Goal: Communication & Community: Participate in discussion

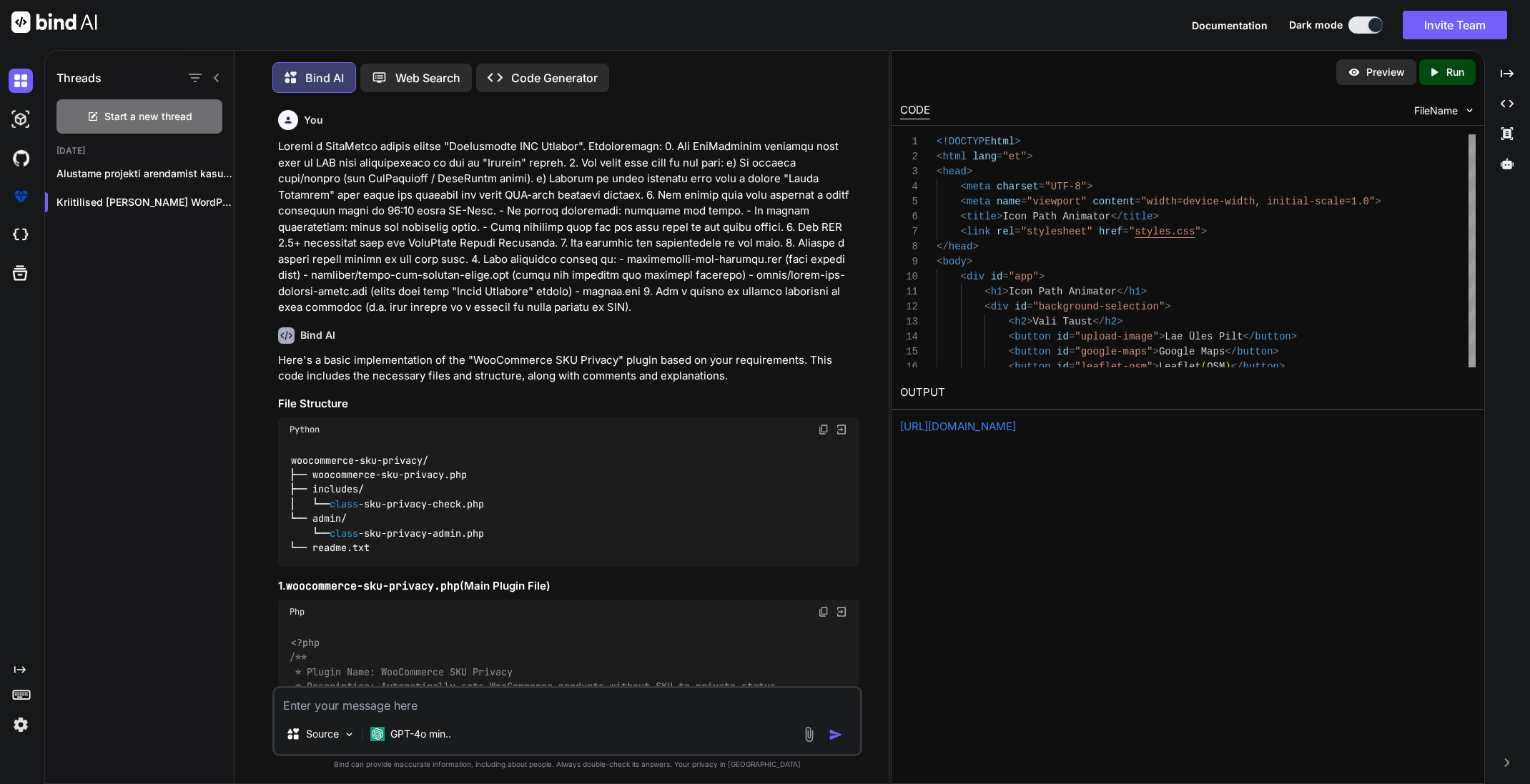
scroll to position [30, 0]
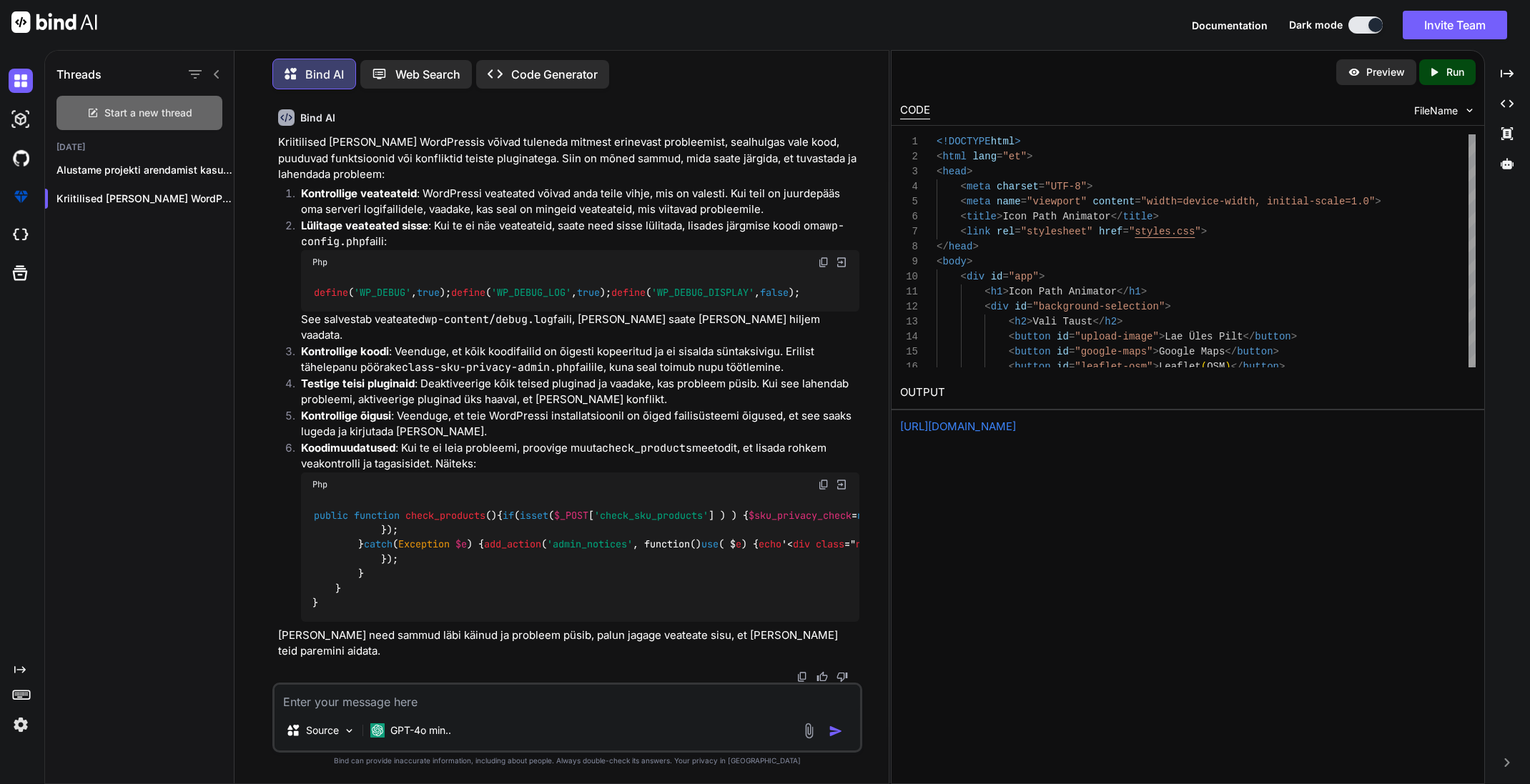
click at [159, 111] on span "Start a new thread" at bounding box center [149, 112] width 88 height 14
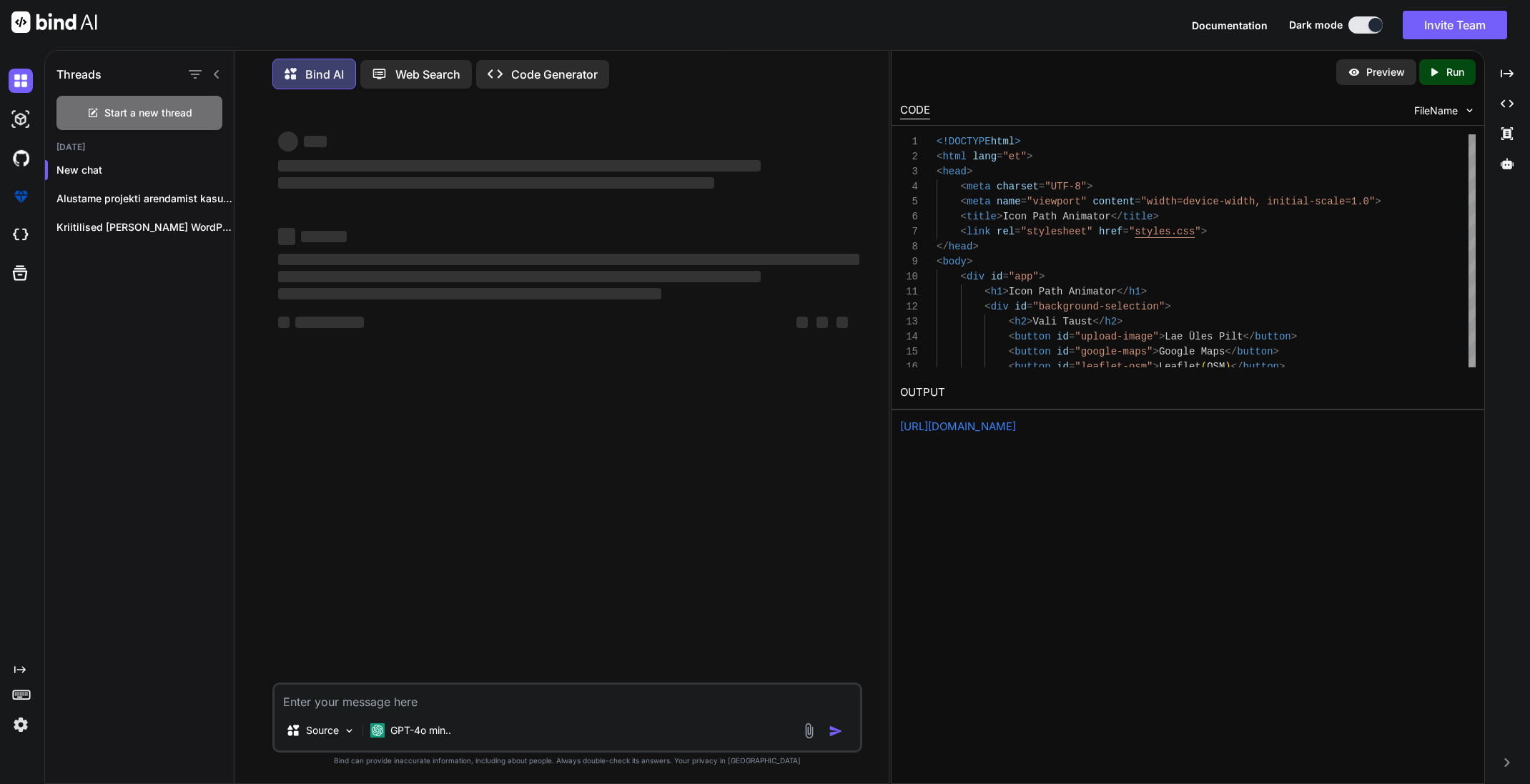
click at [364, 703] on textarea at bounding box center [567, 698] width 585 height 25
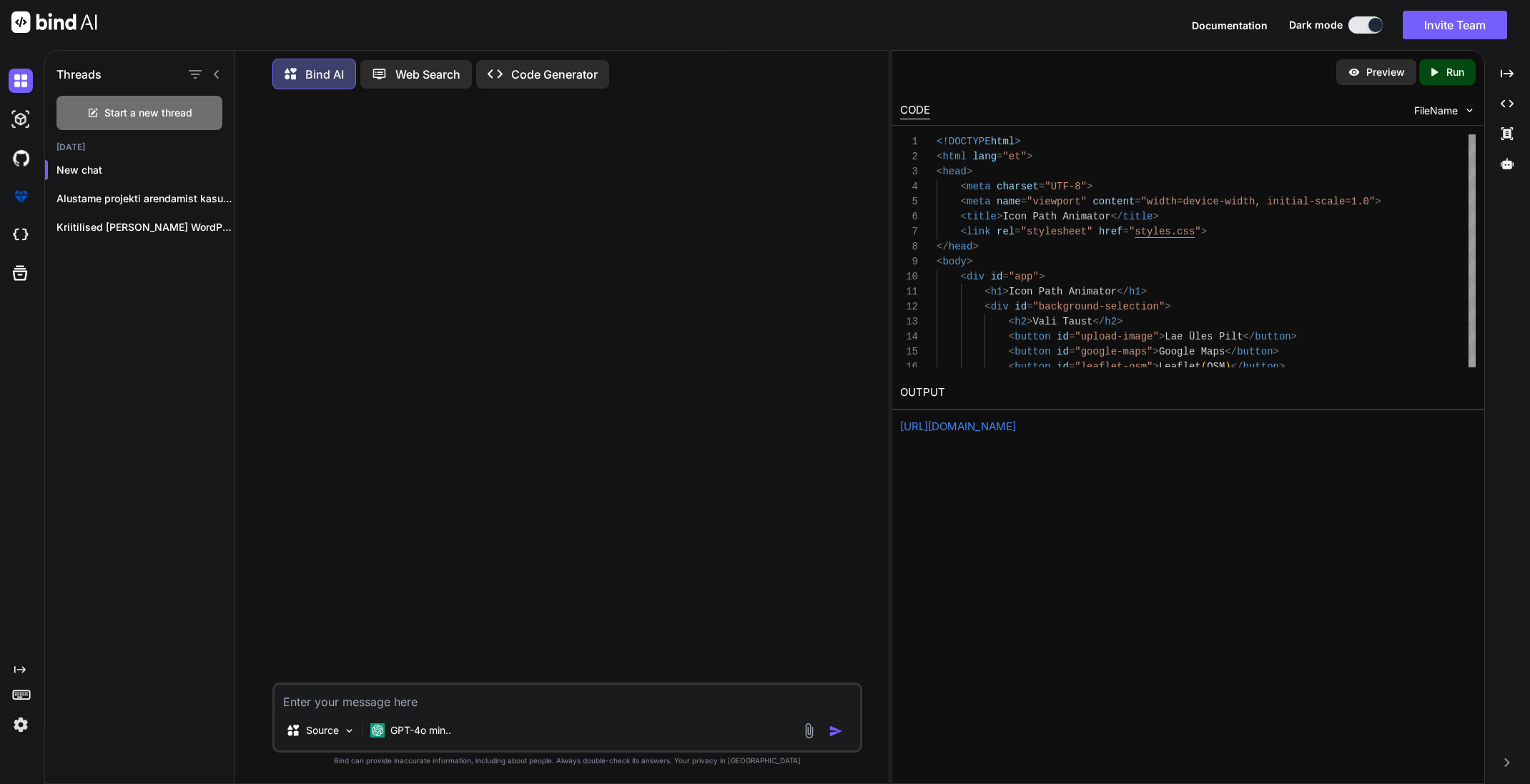
type textarea "x"
type textarea "M"
type textarea "x"
type textarea "Mu"
type textarea "x"
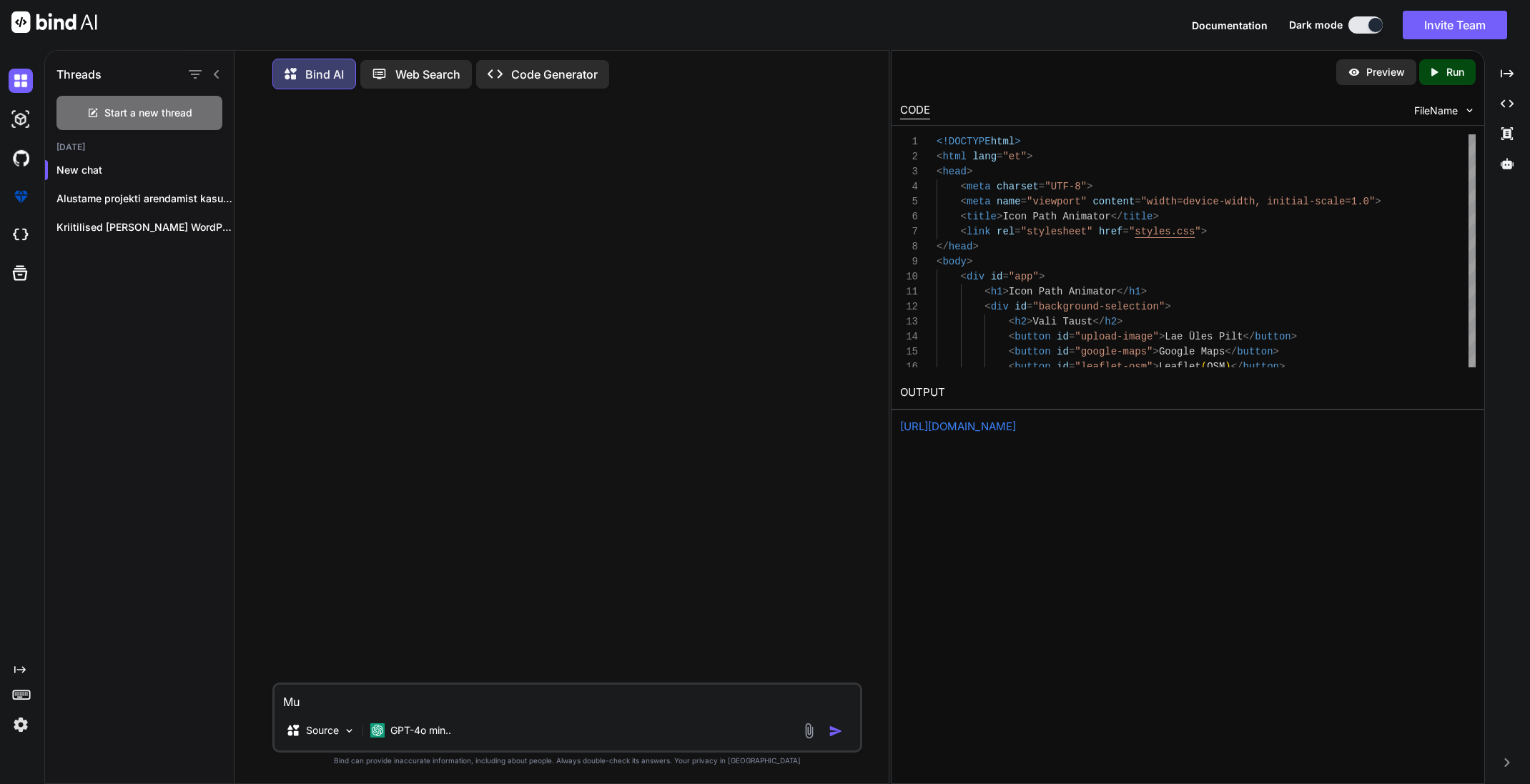
type textarea "Mul"
type textarea "x"
type textarea "Mul"
type textarea "x"
type textarea "Mul o"
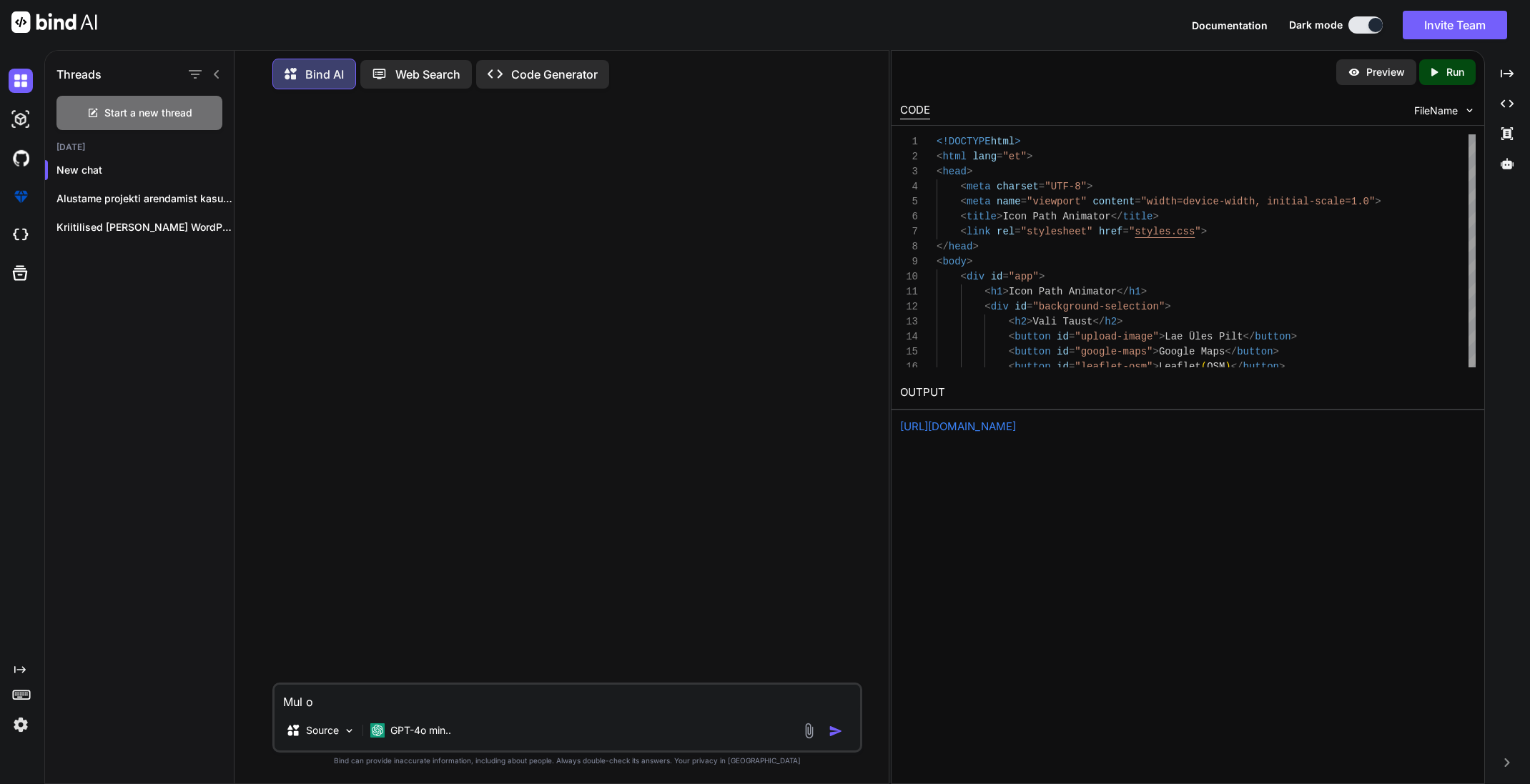
type textarea "x"
type textarea "Mul ol"
type textarea "x"
type textarea "Mul ole"
type textarea "x"
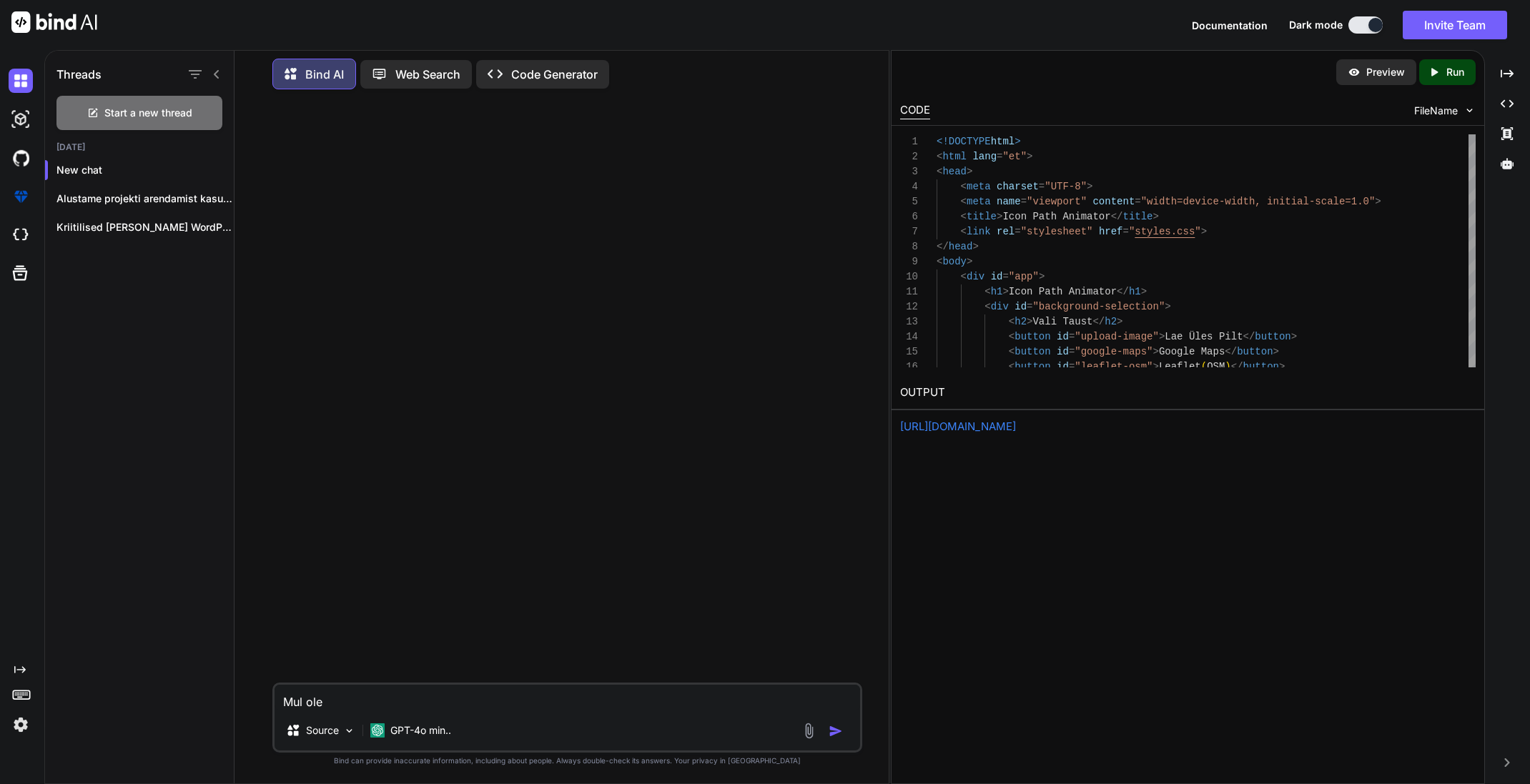
type textarea "Mul olek"
type textarea "x"
type textarea "Mul oleks"
type textarea "x"
type textarea "Mul oleks"
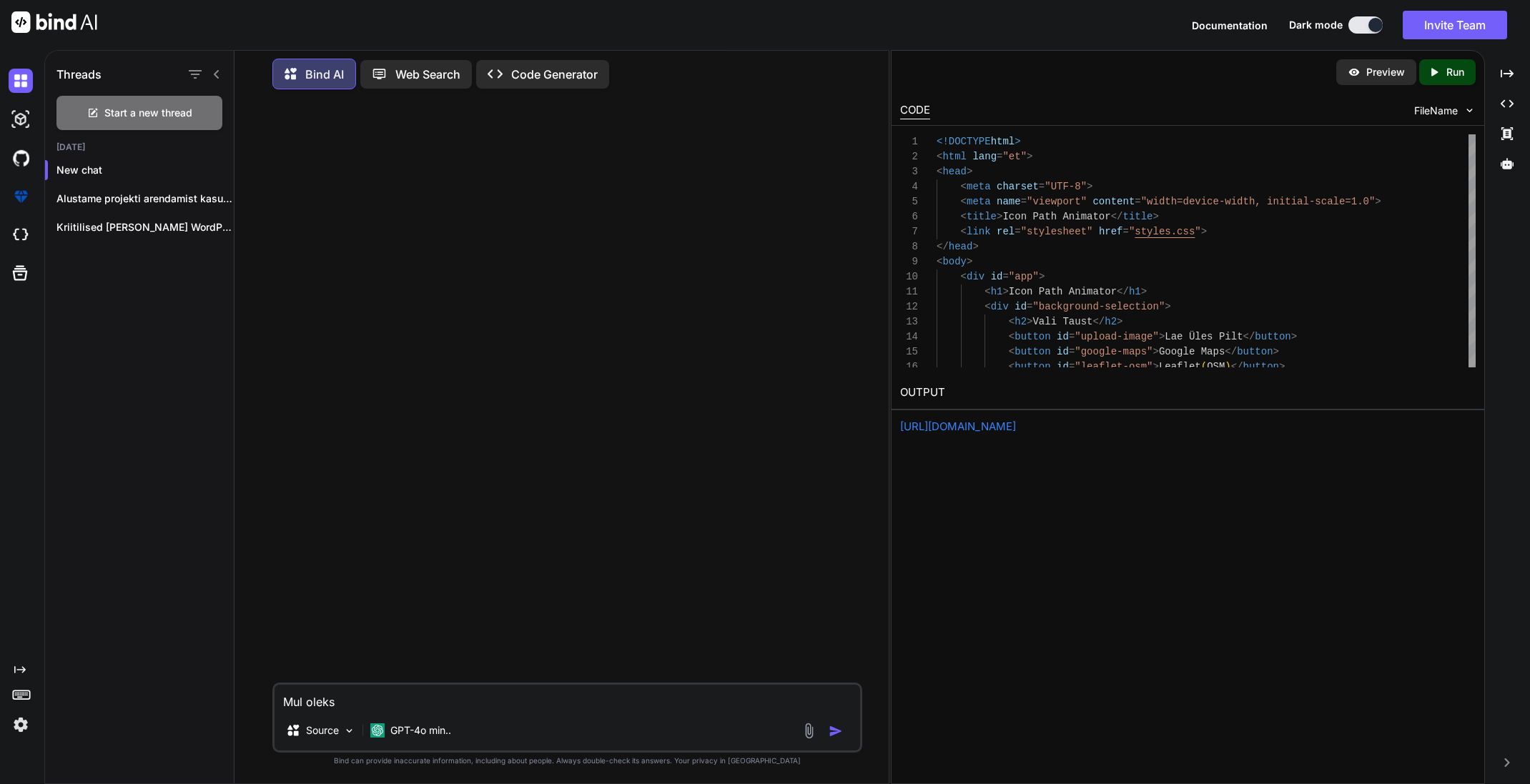
type textarea "x"
type textarea "Mul oleks v"
type textarea "x"
type textarea "Mul oleks va"
type textarea "x"
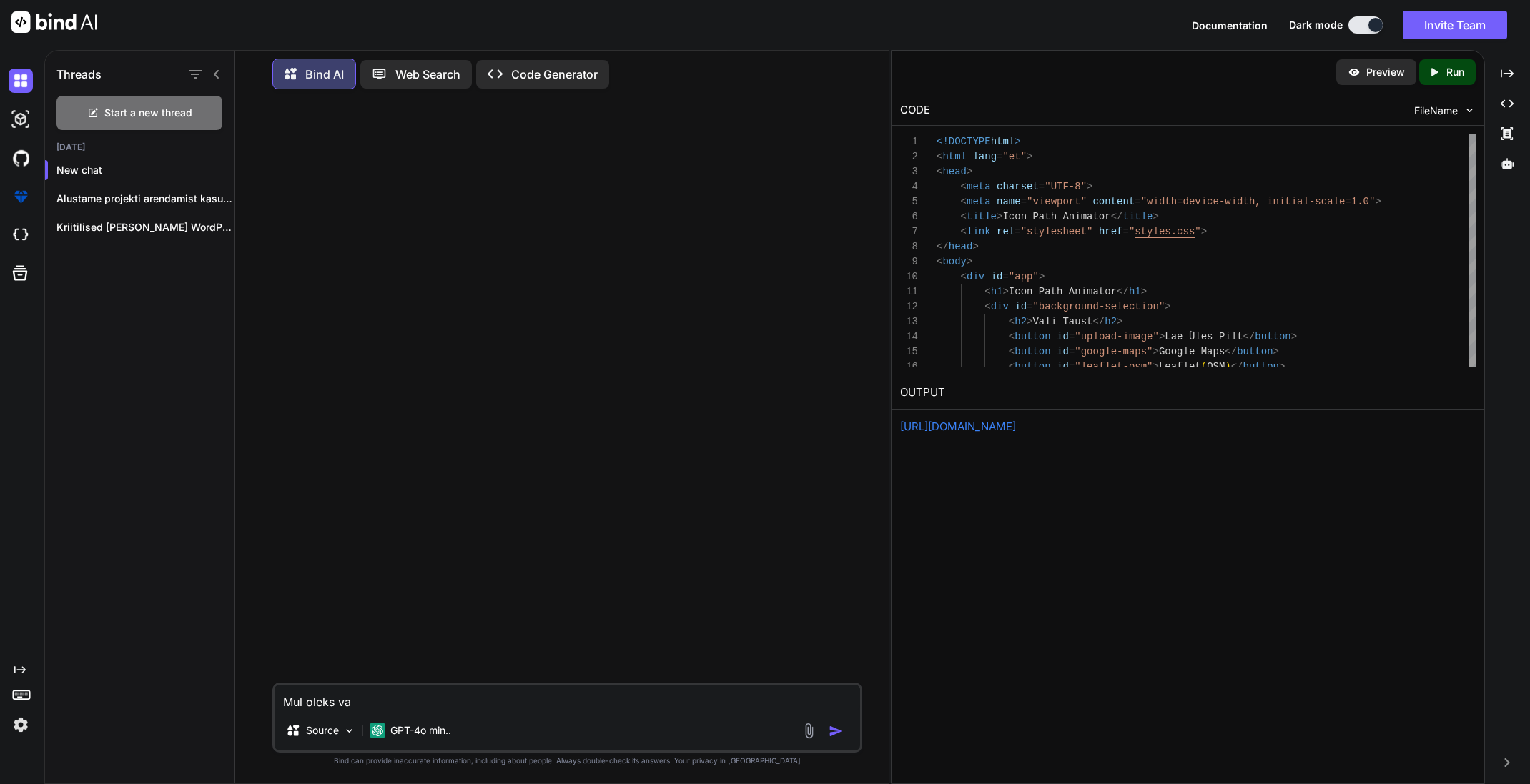
type textarea "Mul oleks vaj"
type textarea "x"
type textarea "Mul [PERSON_NAME]"
type textarea "x"
type textarea "Mul [PERSON_NAME]"
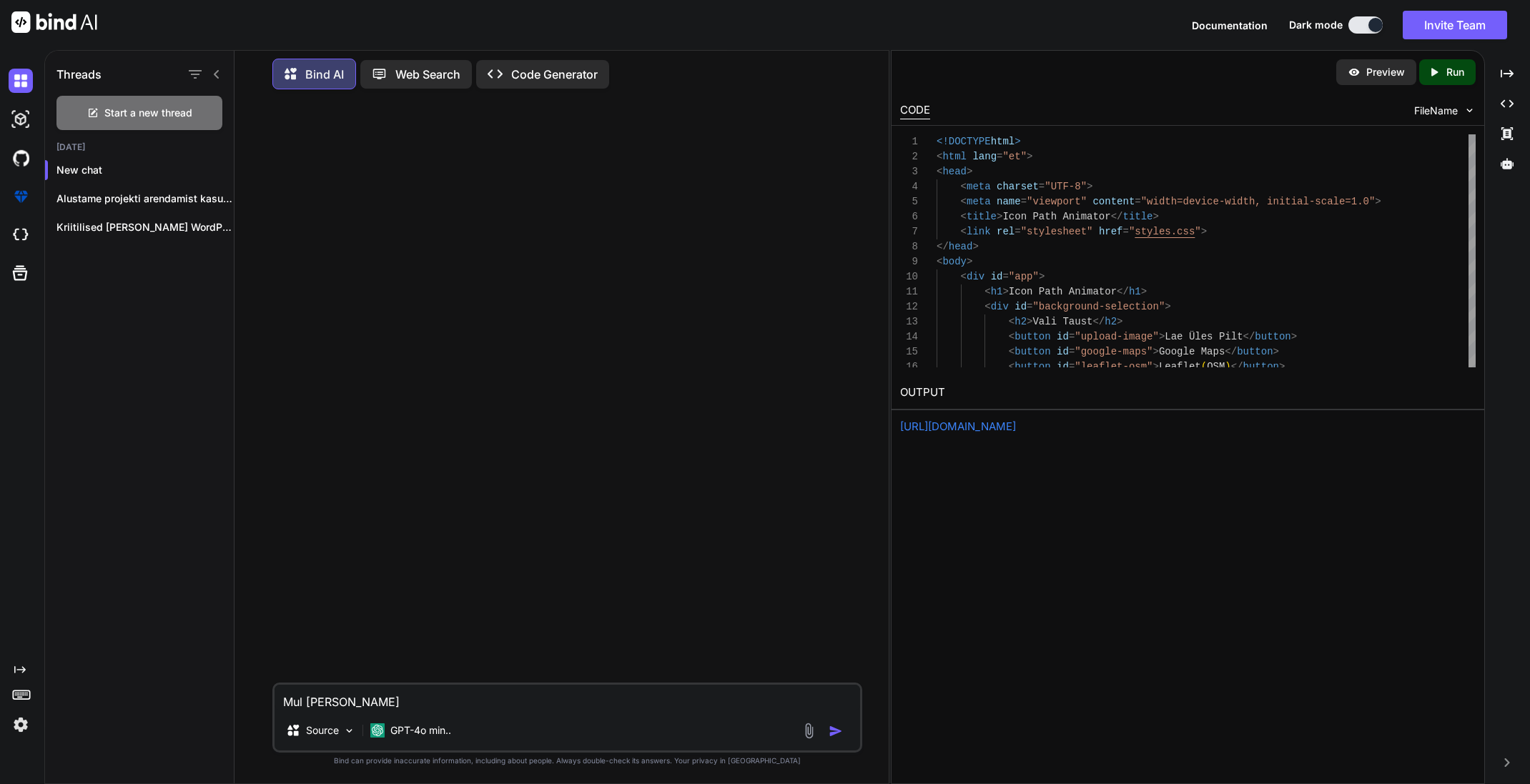
type textarea "x"
type textarea "Mul [PERSON_NAME] ü"
type textarea "x"
type textarea "Mul [PERSON_NAME] üh"
type textarea "x"
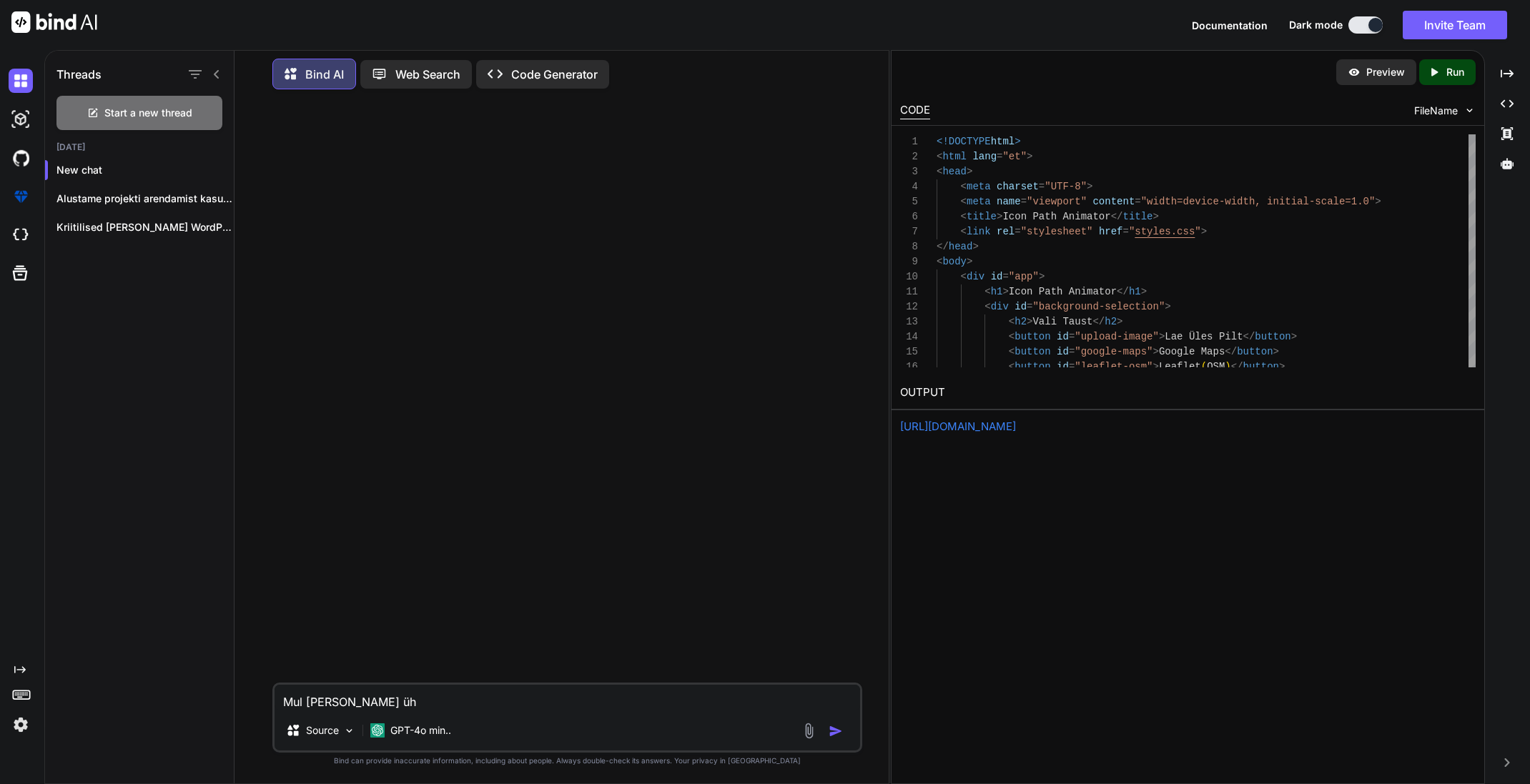
type textarea "Mul [PERSON_NAME] üht"
type textarea "x"
type textarea "Mul [PERSON_NAME] [PERSON_NAME]"
type textarea "x"
type textarea "Mul [PERSON_NAME] [PERSON_NAME]"
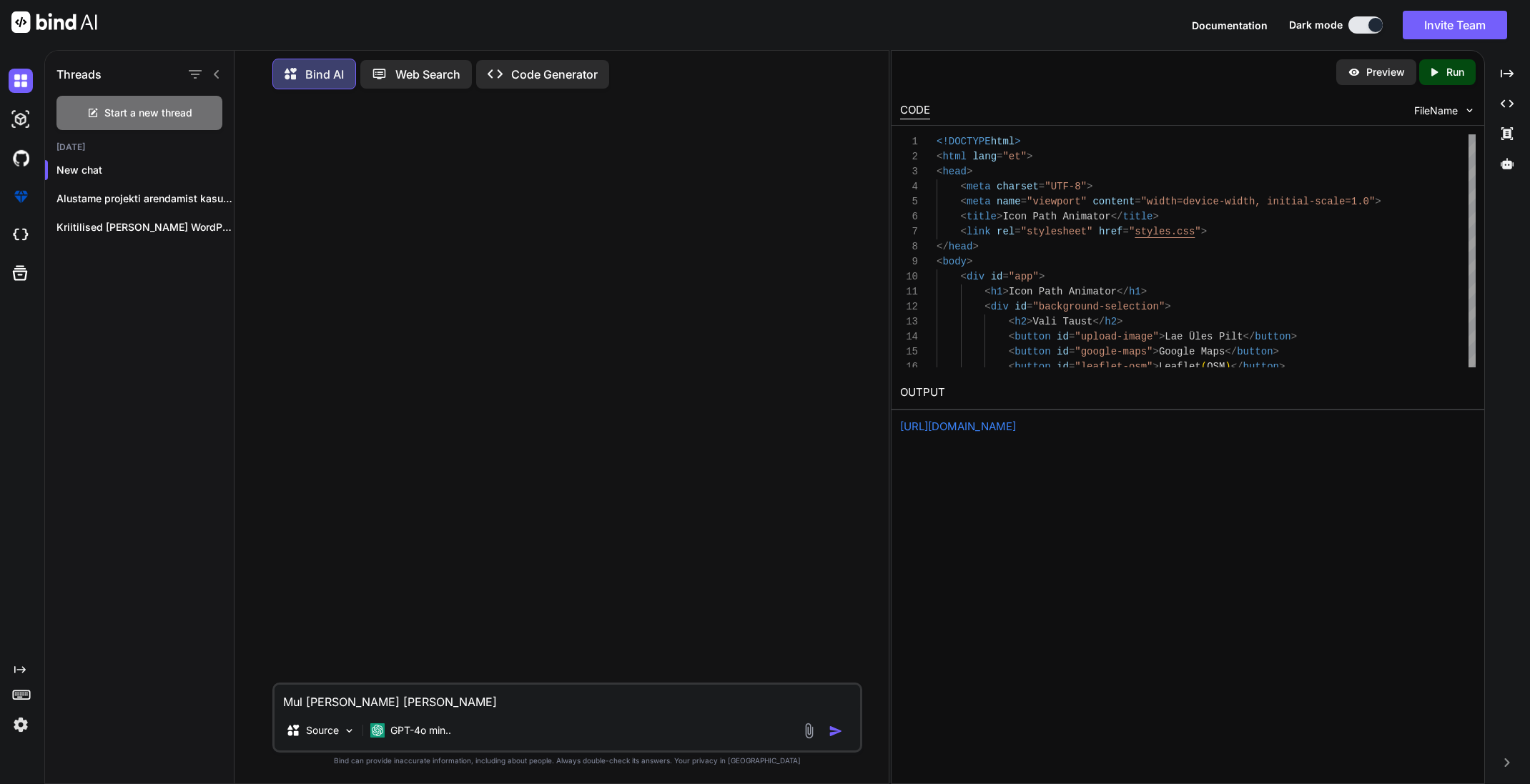
type textarea "x"
type textarea "Mul [PERSON_NAME] [PERSON_NAME] o"
type textarea "x"
type textarea "Mul [PERSON_NAME] [PERSON_NAME] on"
type textarea "x"
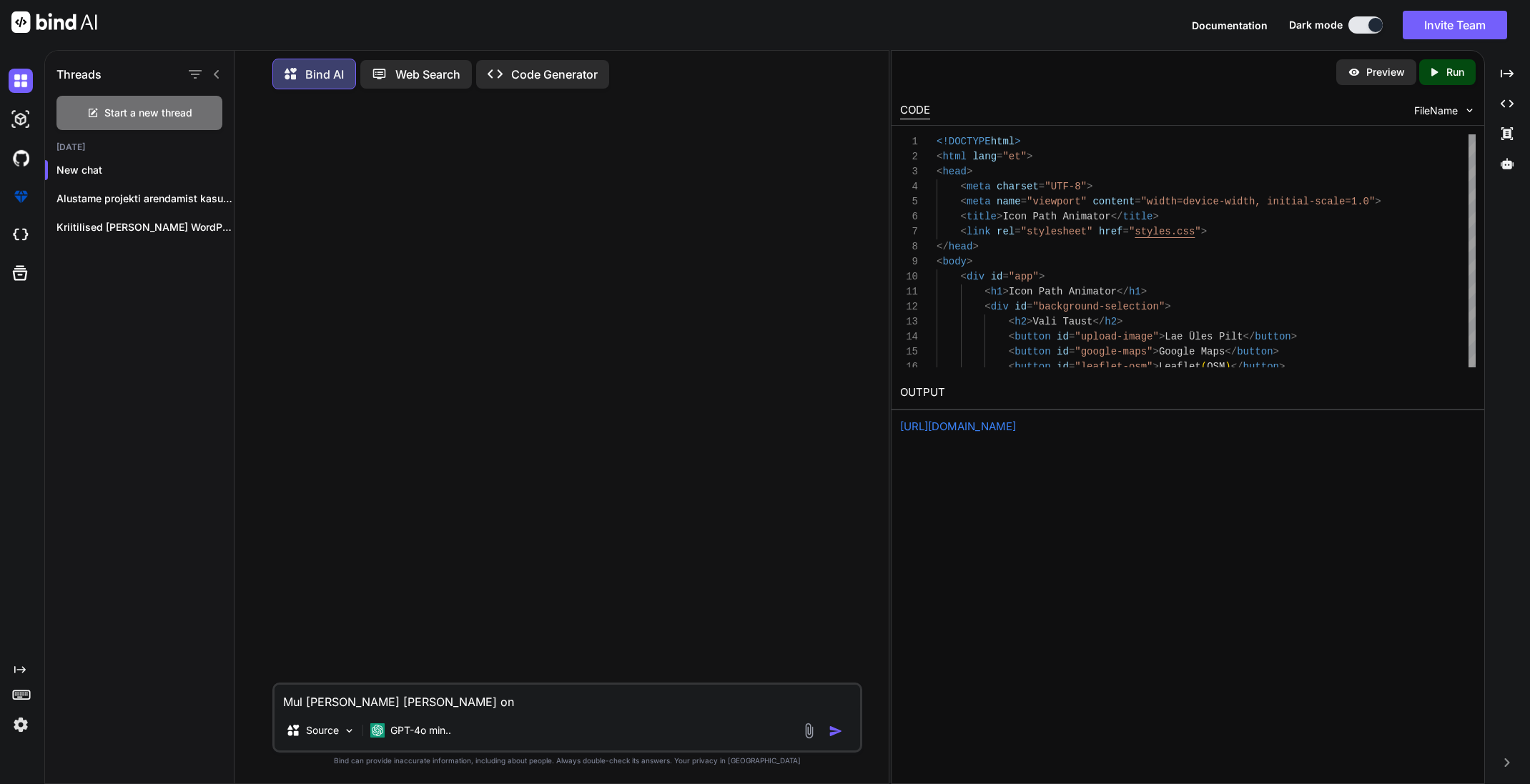
type textarea "Mul [PERSON_NAME] [PERSON_NAME] one"
type textarea "x"
type textarea "Mul [PERSON_NAME] [PERSON_NAME] one"
type textarea "x"
type textarea "Mul [PERSON_NAME] [PERSON_NAME] one p"
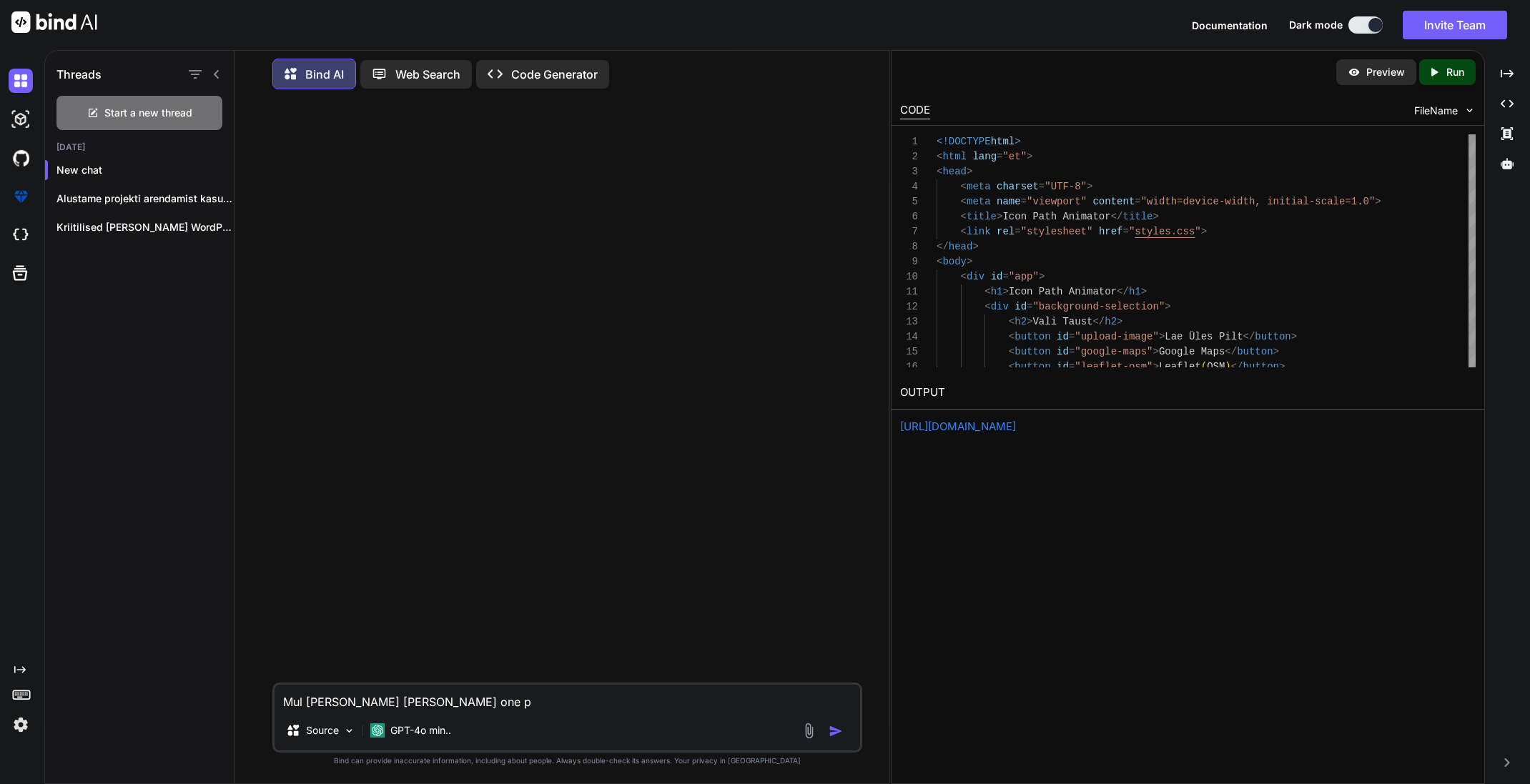
type textarea "x"
type textarea "Mul [PERSON_NAME] [PERSON_NAME] one pa"
type textarea "x"
type textarea "Mul [PERSON_NAME] [PERSON_NAME] one pag"
type textarea "x"
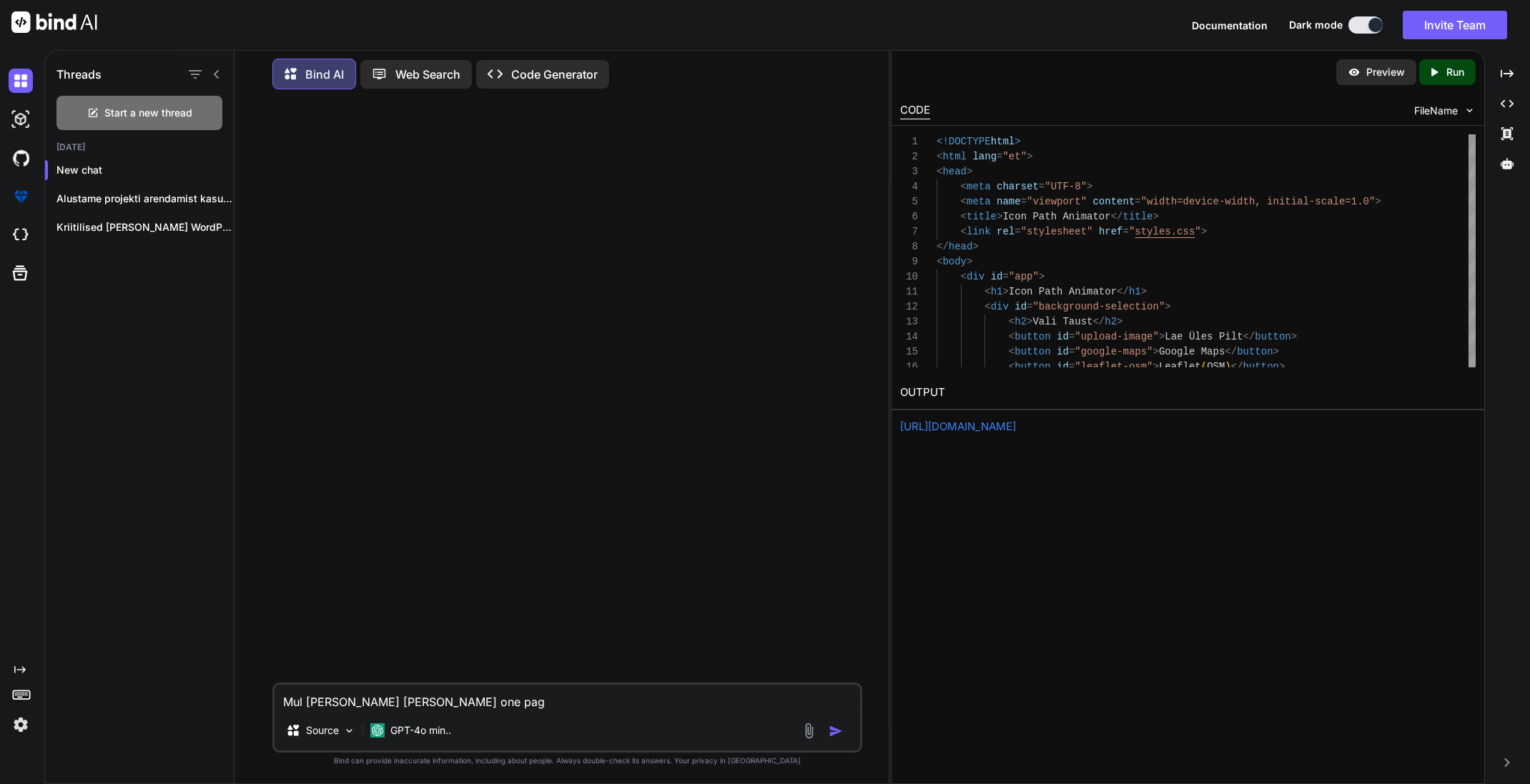
type textarea "Mul [PERSON_NAME] [PERSON_NAME] one page"
type textarea "x"
type textarea "Mul [PERSON_NAME] [PERSON_NAME] one pager"
type textarea "x"
type textarea "Mul [PERSON_NAME] [PERSON_NAME] one pageri"
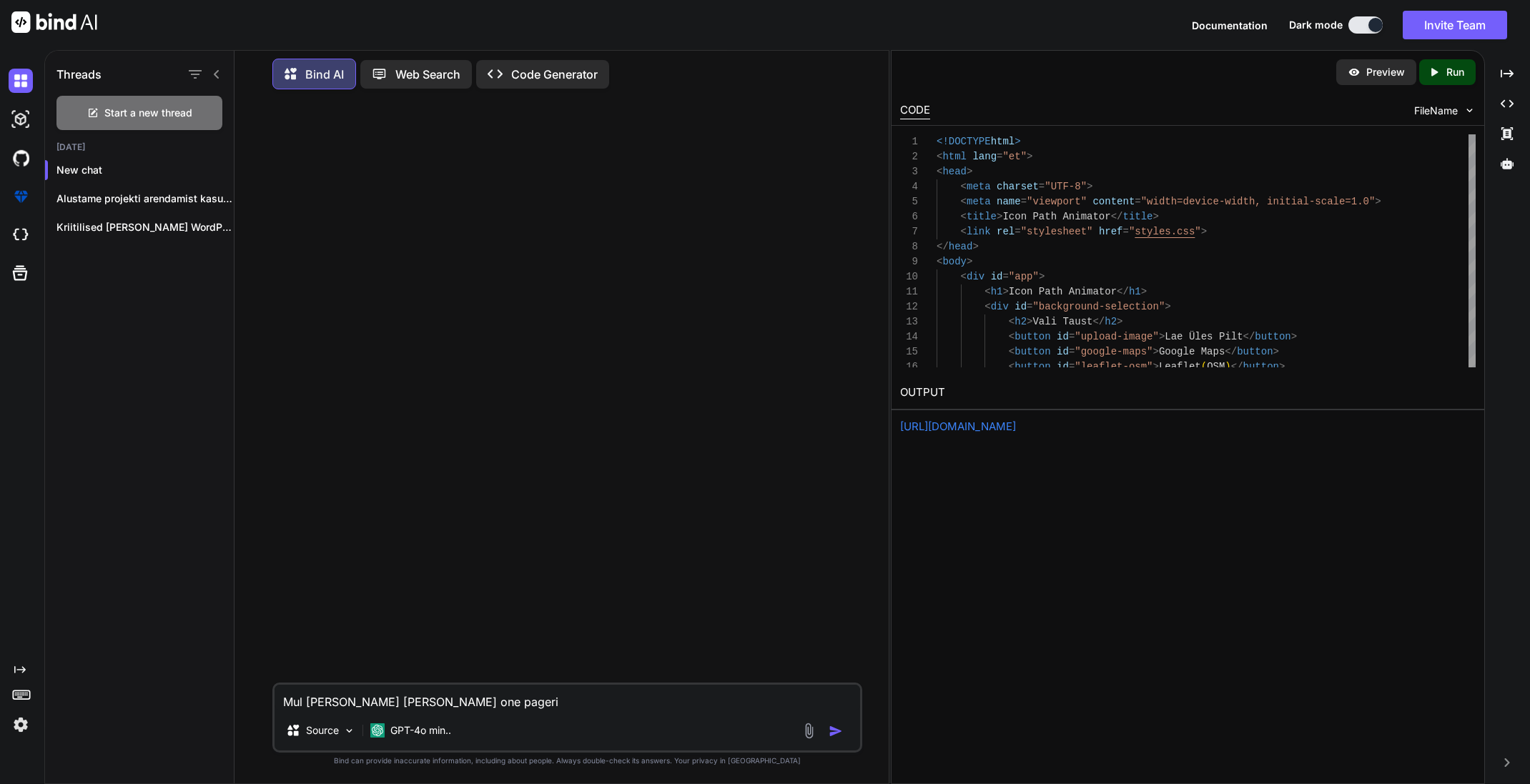
type textarea "x"
type textarea "Mul [PERSON_NAME] [PERSON_NAME] one pageri"
type textarea "x"
type textarea "Mul [PERSON_NAME] [PERSON_NAME] one pageri k"
type textarea "x"
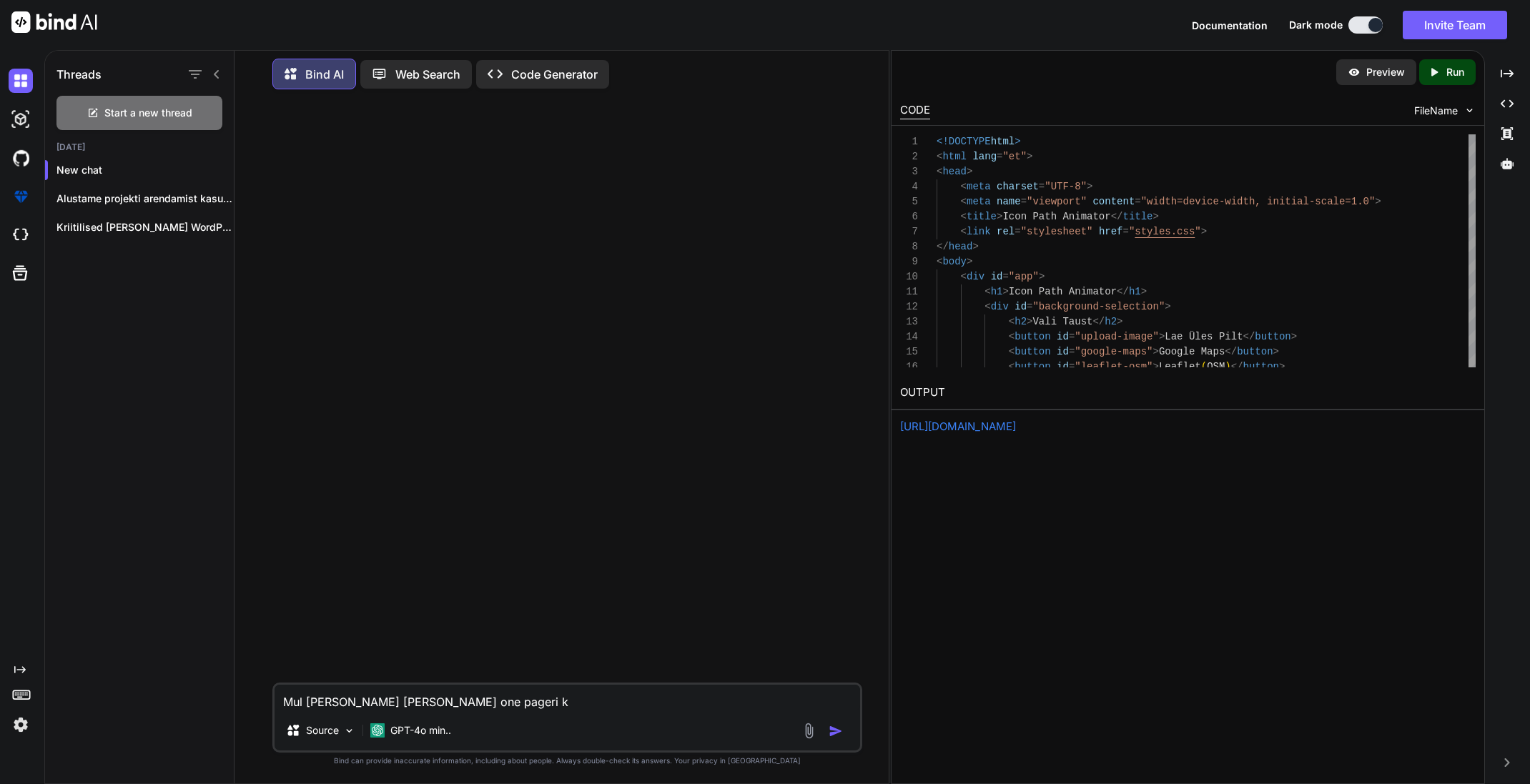
type textarea "Mul [PERSON_NAME] [PERSON_NAME] one pageri ko"
type textarea "x"
type textarea "Mul [PERSON_NAME] [PERSON_NAME] one pageri kod"
type textarea "x"
type textarea "Mul [PERSON_NAME] [PERSON_NAME] one pageri kodu"
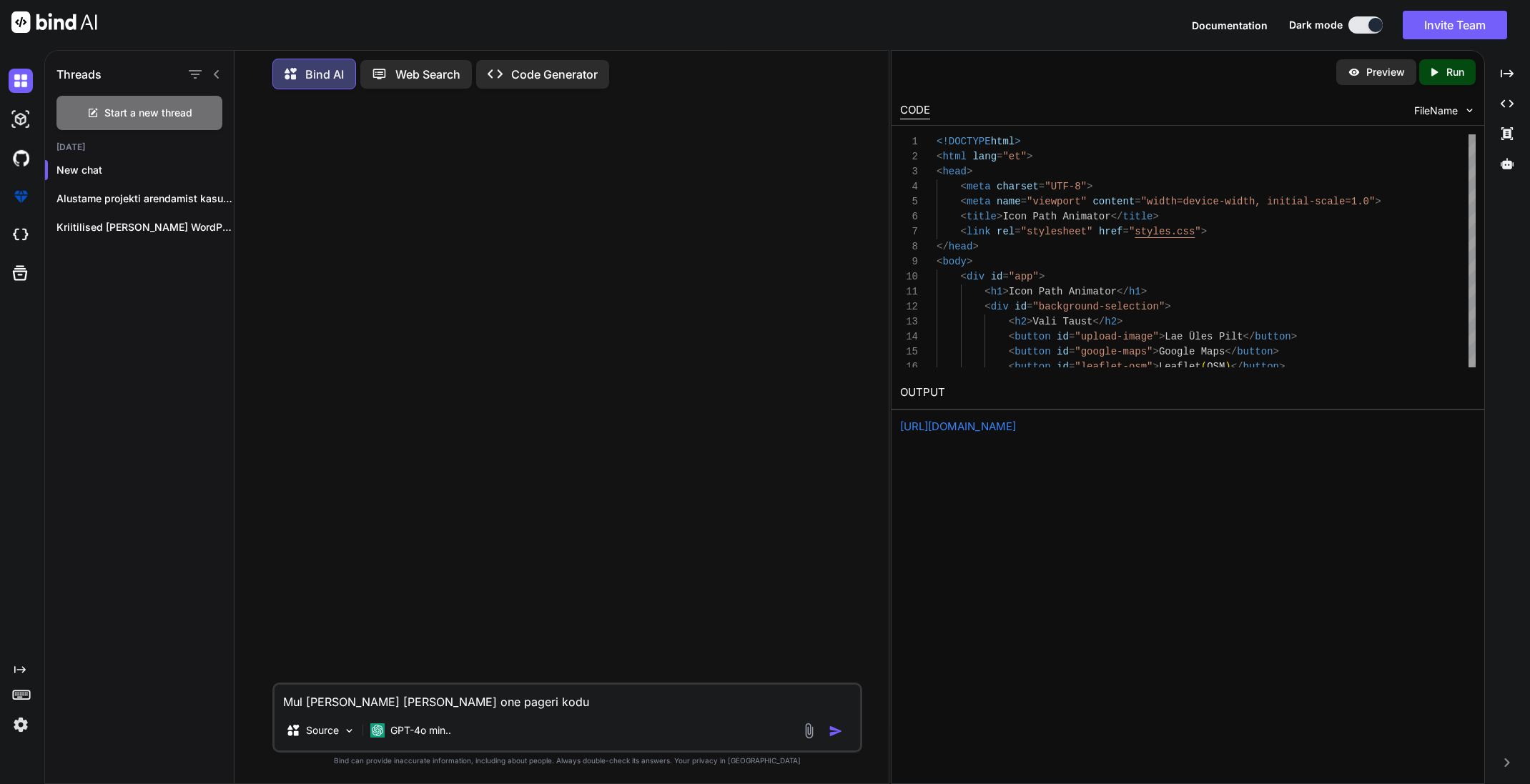
type textarea "x"
type textarea "Mul [PERSON_NAME] [PERSON_NAME] one pageri kodul"
type textarea "x"
type textarea "Mul [PERSON_NAME] [PERSON_NAME] one pageri kodule"
type textarea "x"
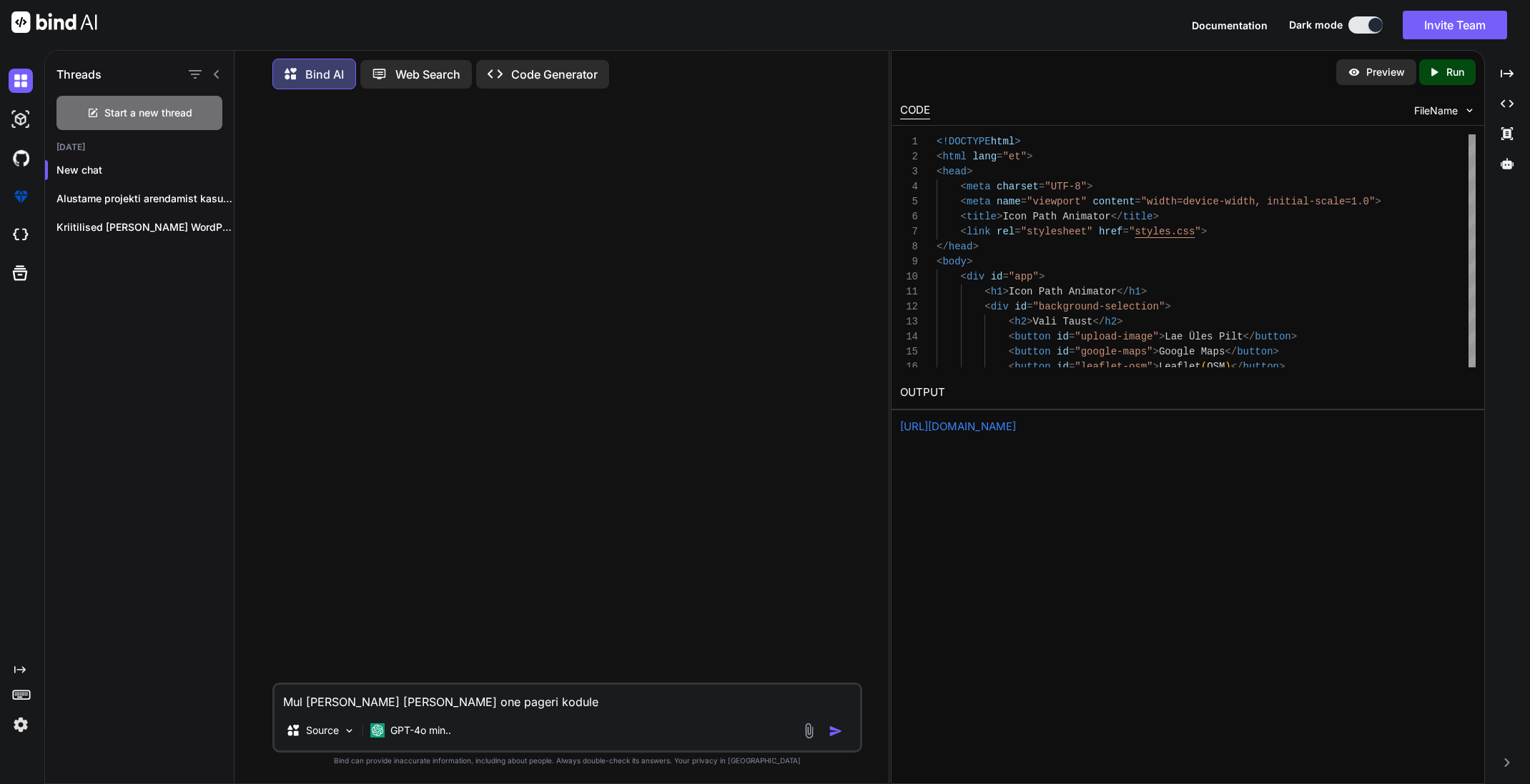
type textarea "Mul [PERSON_NAME] [PERSON_NAME] one pageri koduleh"
type textarea "x"
type textarea "Mul [PERSON_NAME] [PERSON_NAME] one pageri koduleht"
type textarea "x"
type textarea "Mul [PERSON_NAME] [PERSON_NAME] one pageri kodulehte"
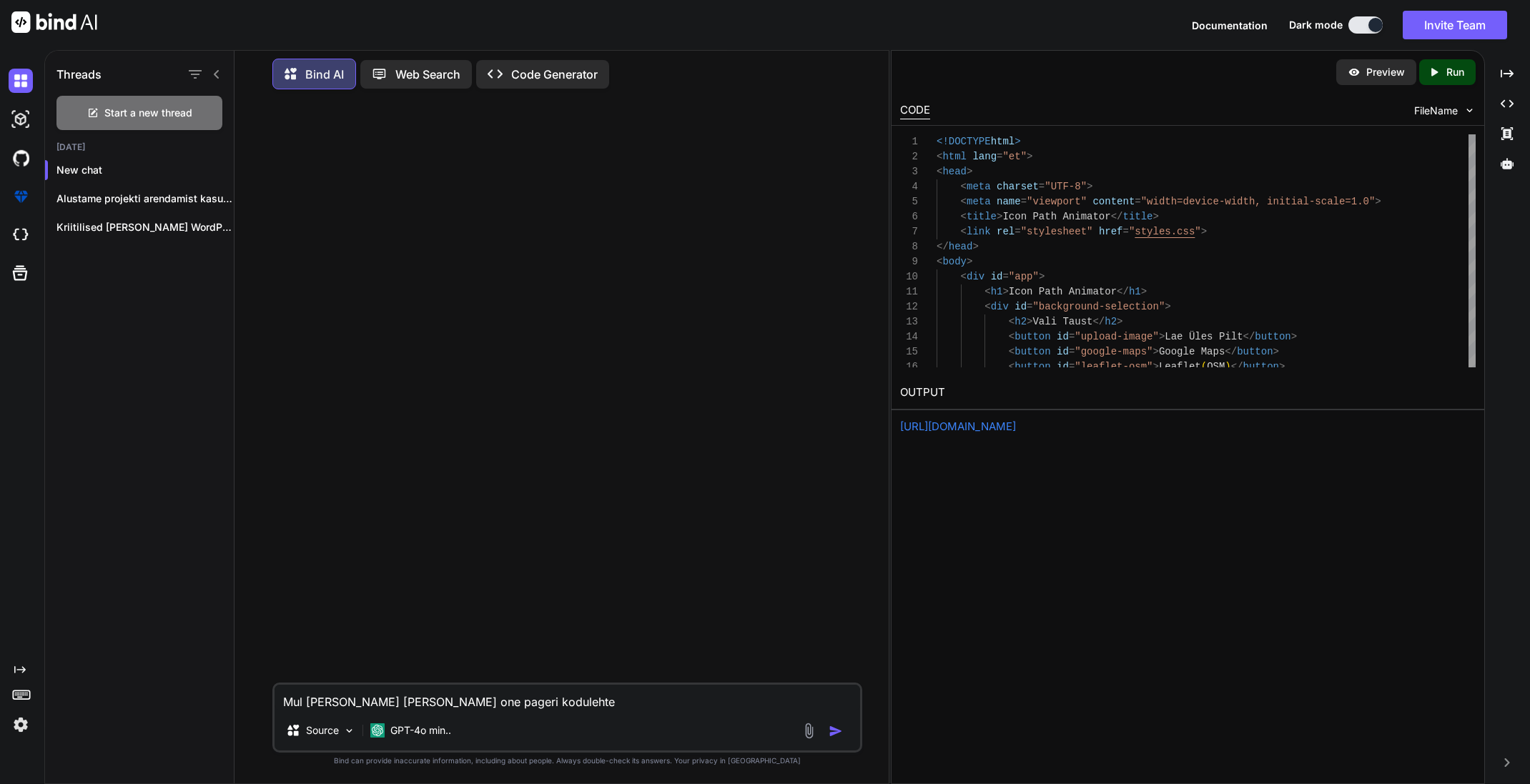
type textarea "x"
type textarea "Mul [PERSON_NAME] [PERSON_NAME] one pageri kodulehte:"
type textarea "x"
type textarea "Mul [PERSON_NAME] [PERSON_NAME] one pageri kodulehte:"
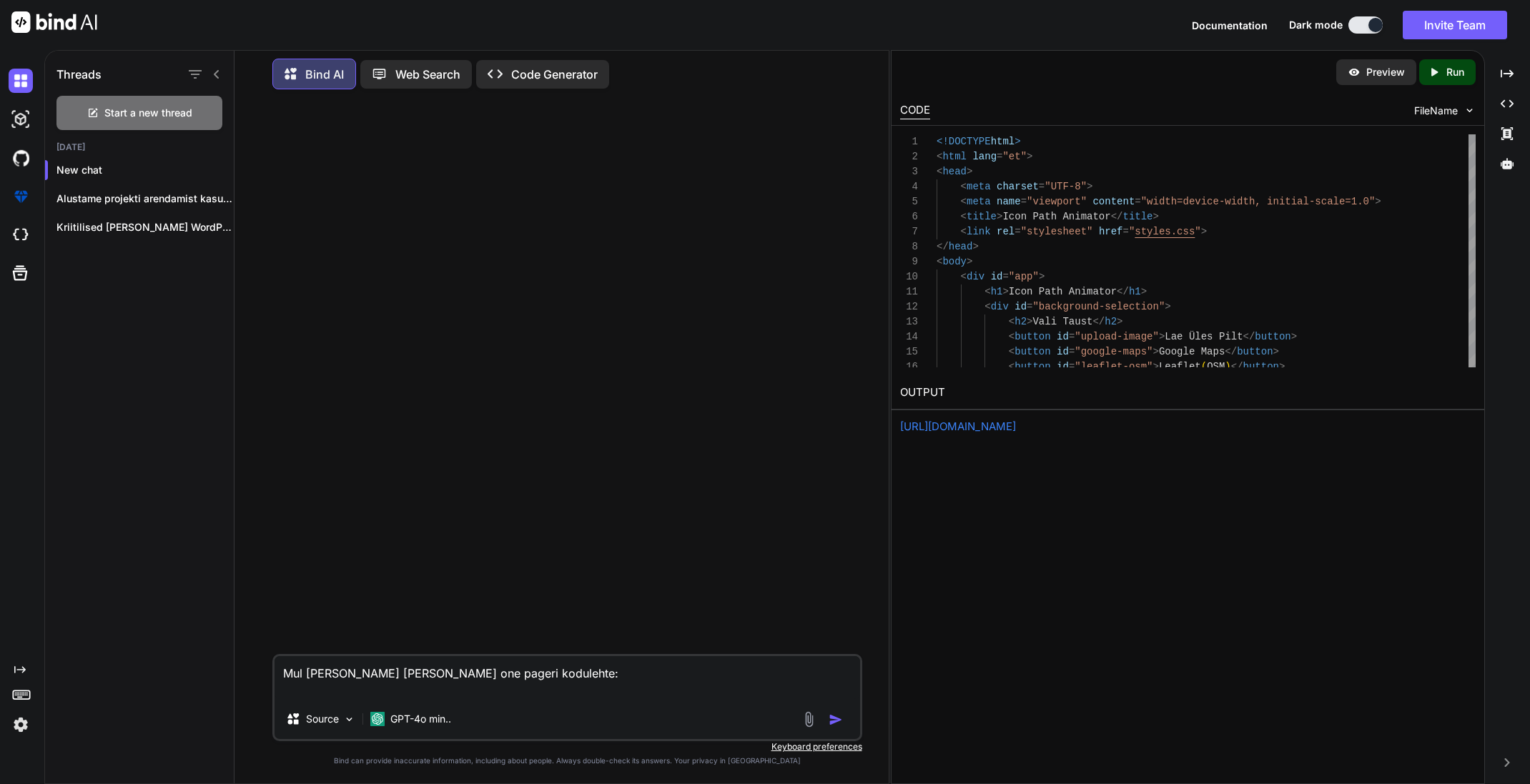
type textarea "x"
type textarea "Mul [PERSON_NAME] [PERSON_NAME] one pageri kodulehte:"
paste textarea "# Loremips dolors & ametcon Adipi elit SeddOeiusm temp **incididun, utlab et do…"
type textarea "x"
type textarea "Lor ipsum dolo sita con adipis elitseddo: # Eiusmodt incidi & utlabor Etdol mag…"
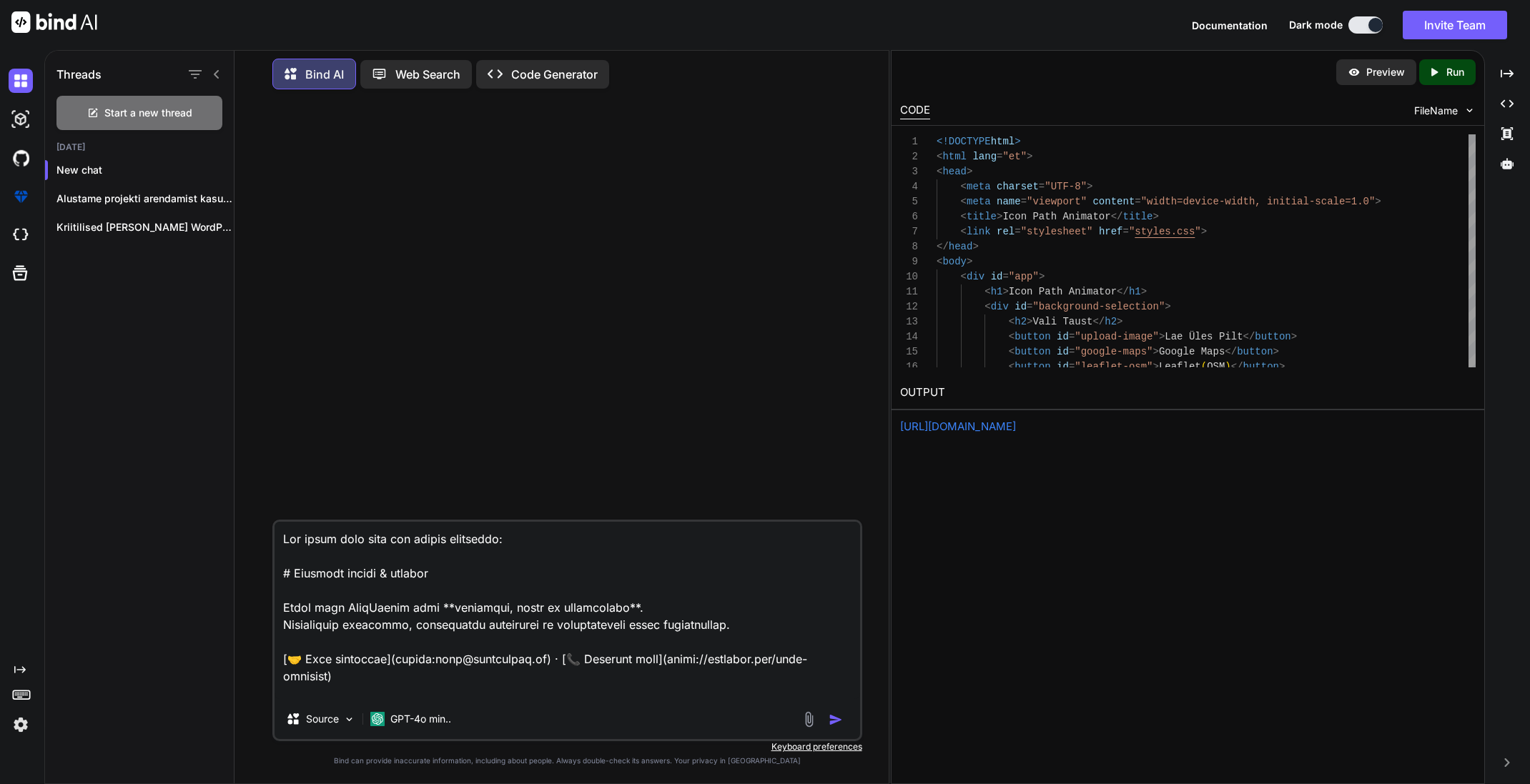
scroll to position [1290, 0]
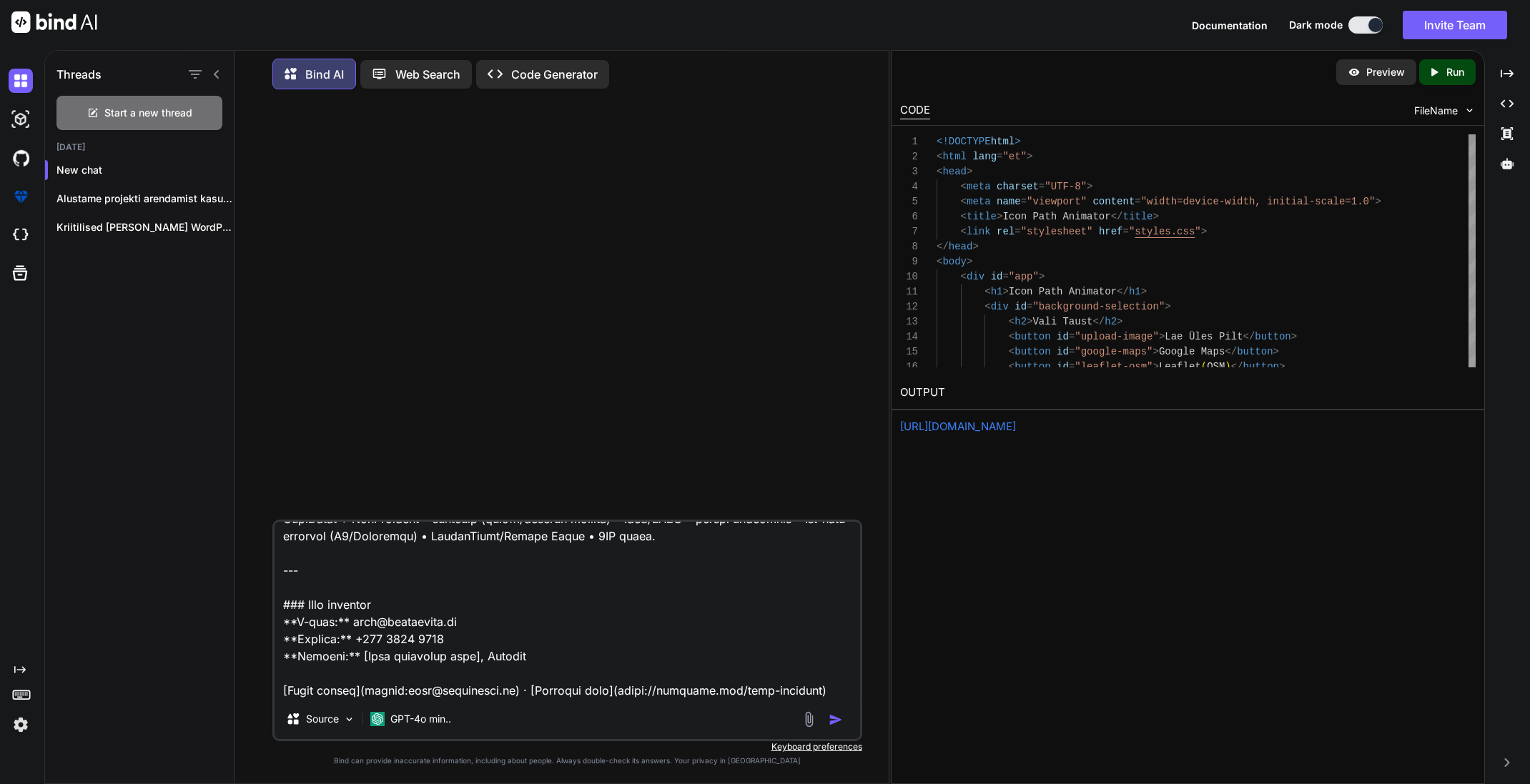
type textarea "x"
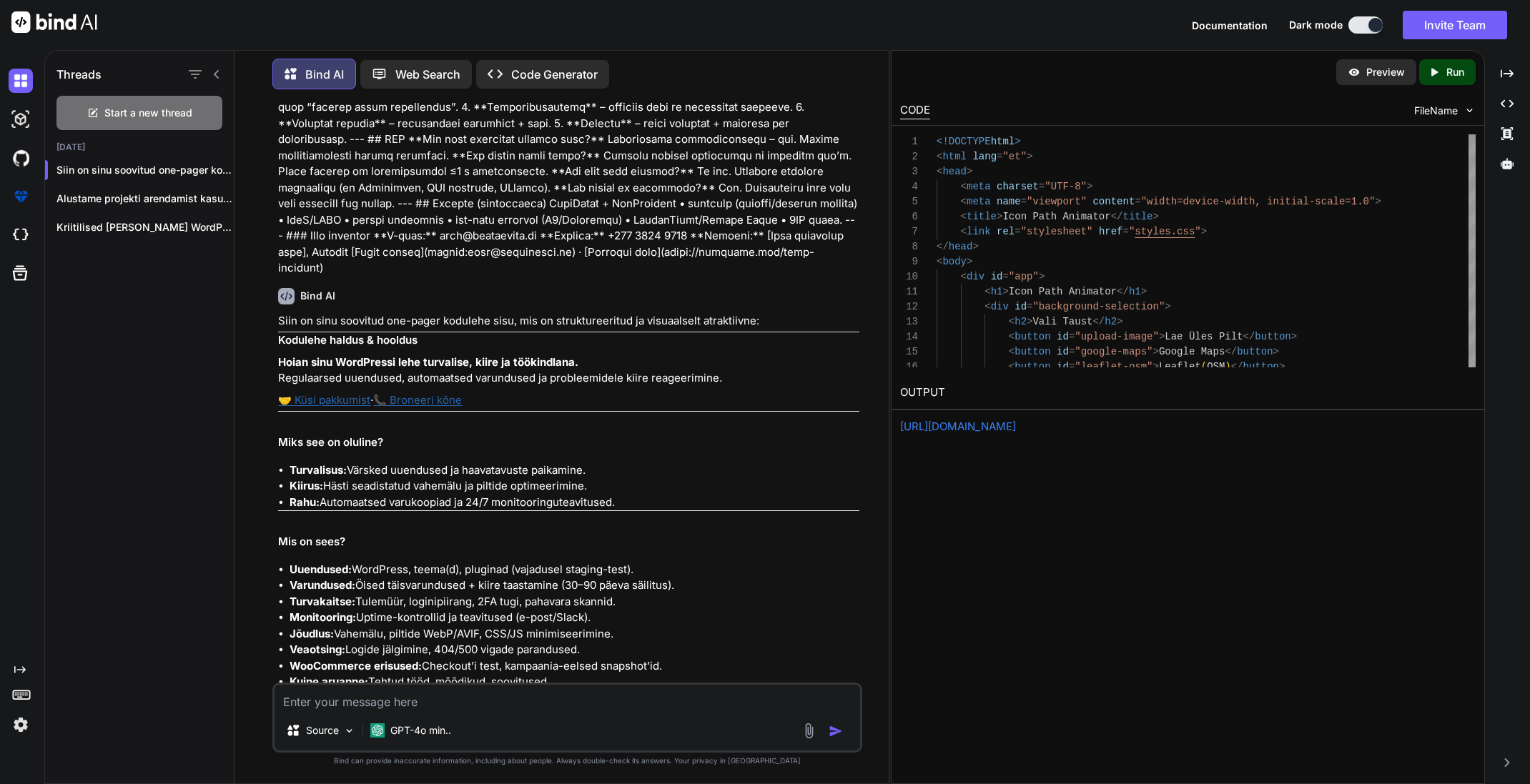
scroll to position [674, 0]
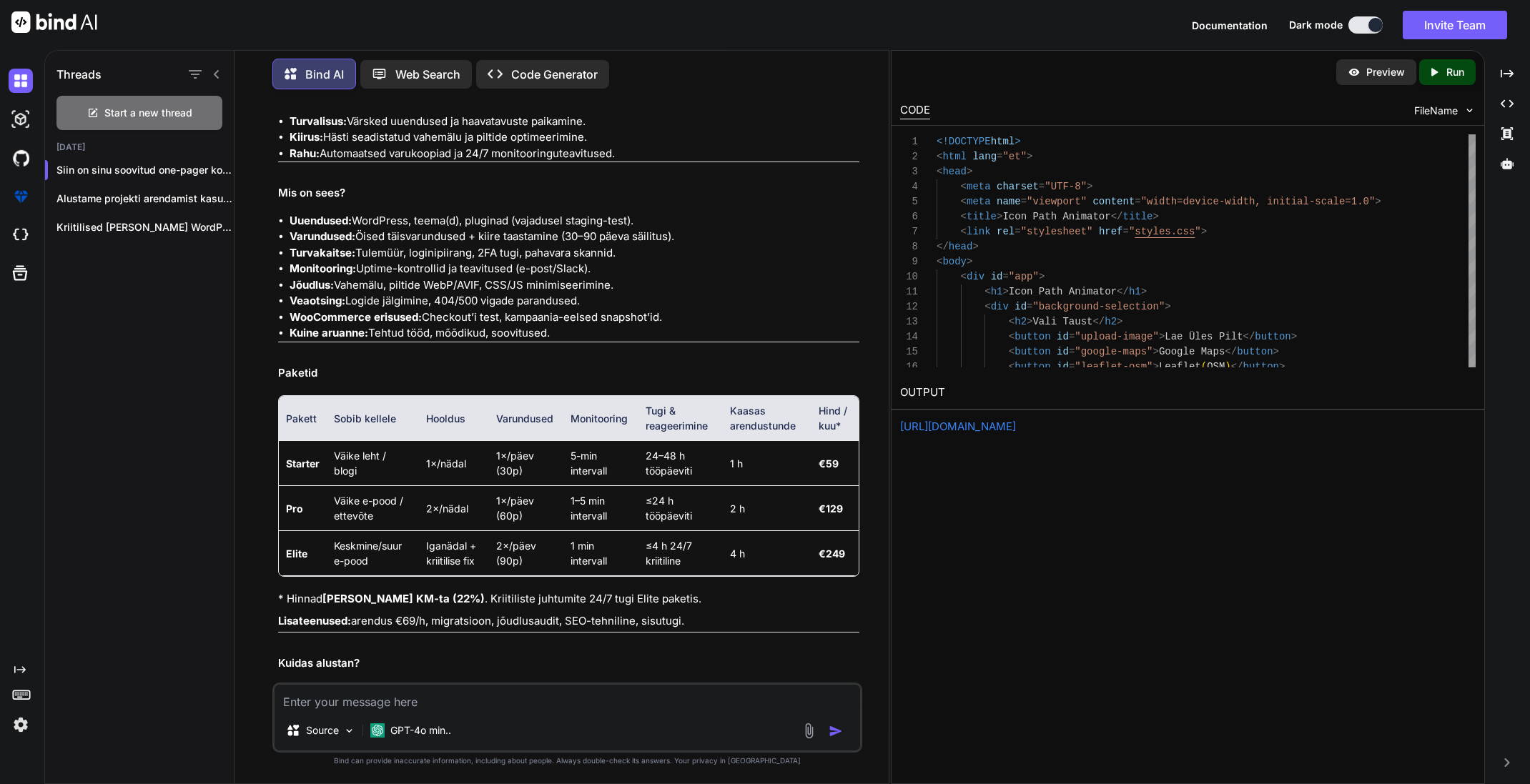
click at [1452, 74] on p "Run" at bounding box center [1455, 72] width 18 height 14
type textarea "x"
click at [1380, 73] on p "Preview" at bounding box center [1386, 72] width 39 height 14
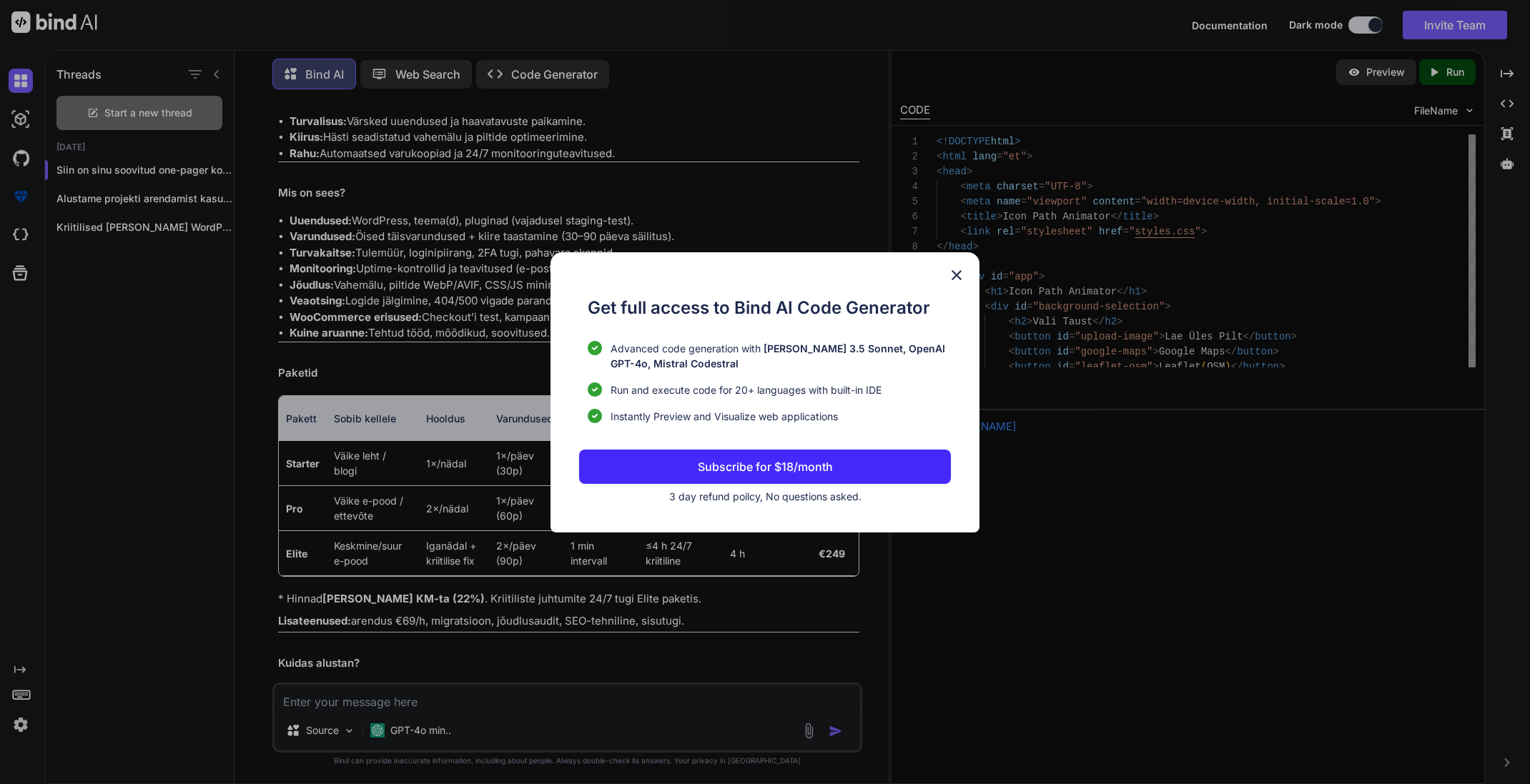
click at [956, 274] on img at bounding box center [956, 275] width 17 height 17
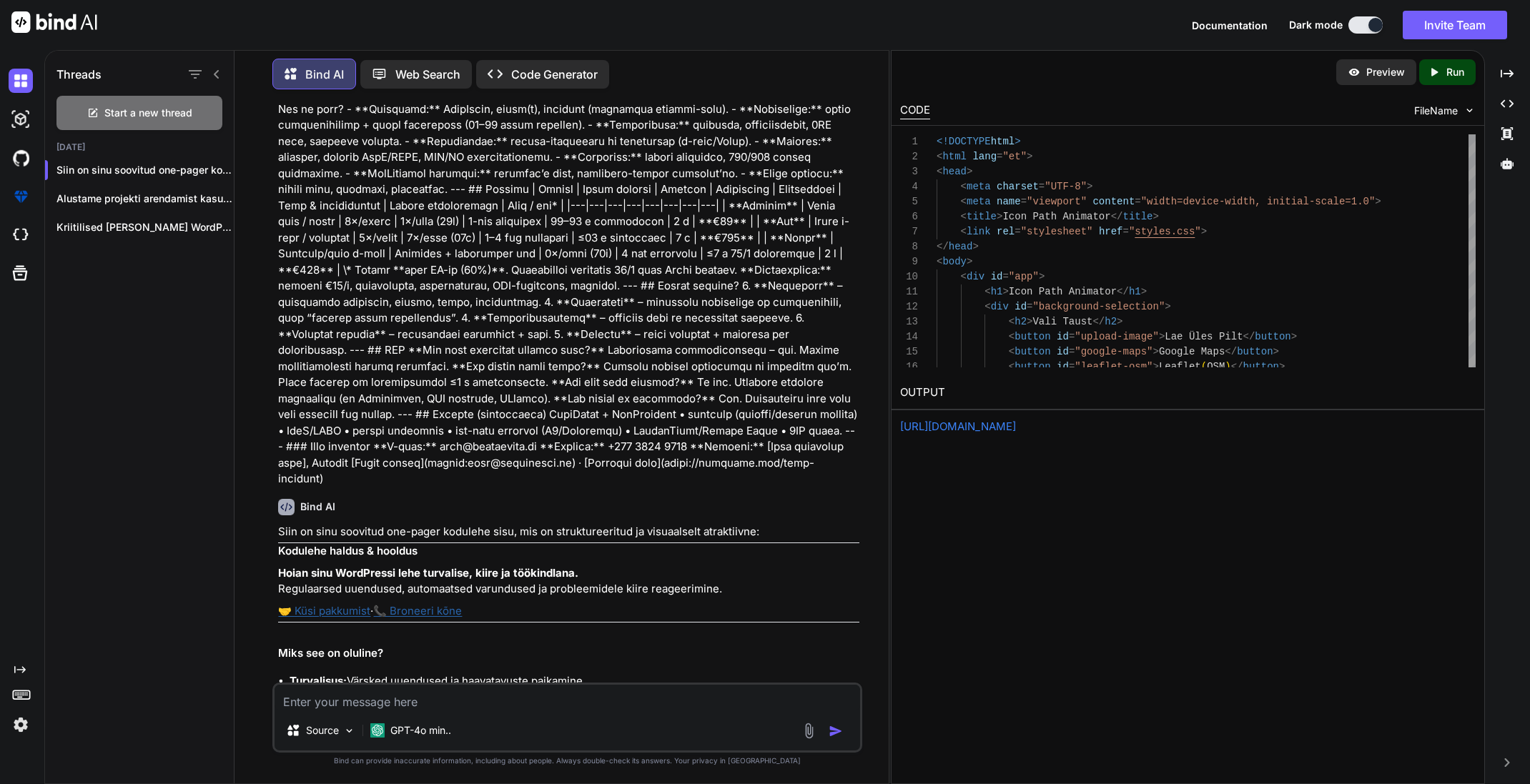
scroll to position [248, 0]
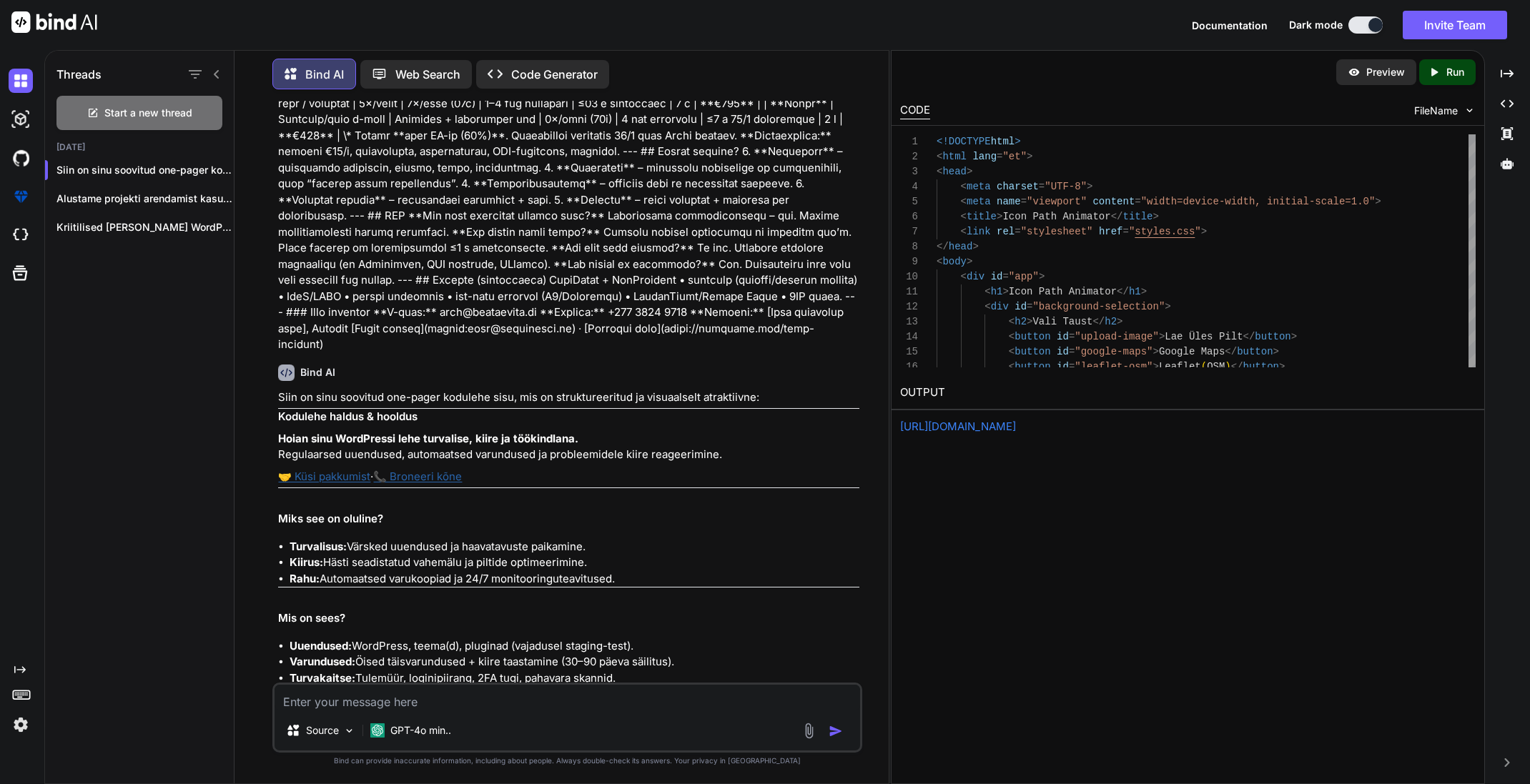
click at [1470, 111] on img at bounding box center [1469, 111] width 12 height 12
click at [1015, 426] on link "[URL][DOMAIN_NAME]" at bounding box center [957, 427] width 116 height 14
click at [1512, 106] on icon "Created with Pixso." at bounding box center [1506, 103] width 13 height 13
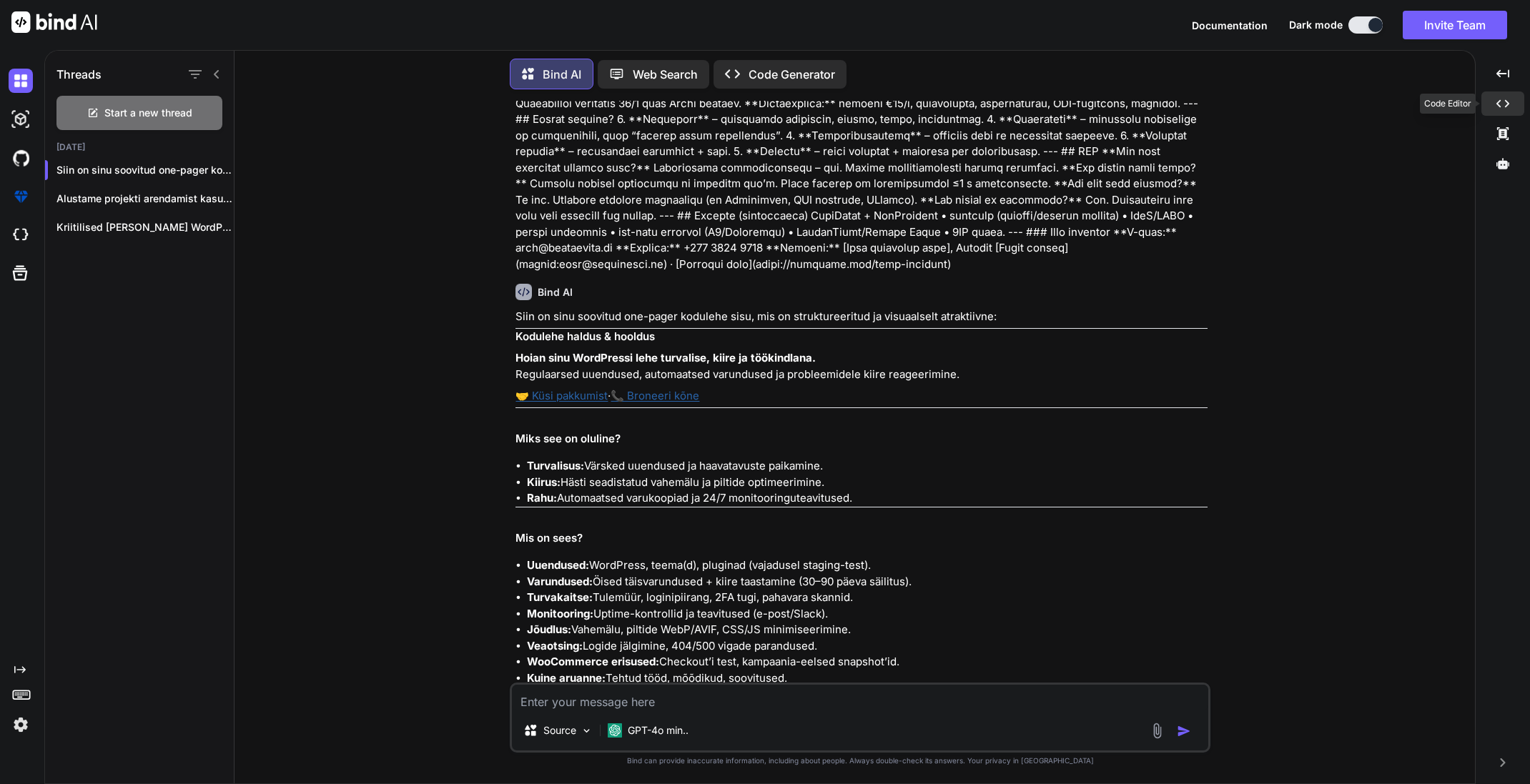
click at [1508, 99] on icon "Created with Pixso." at bounding box center [1502, 103] width 13 height 13
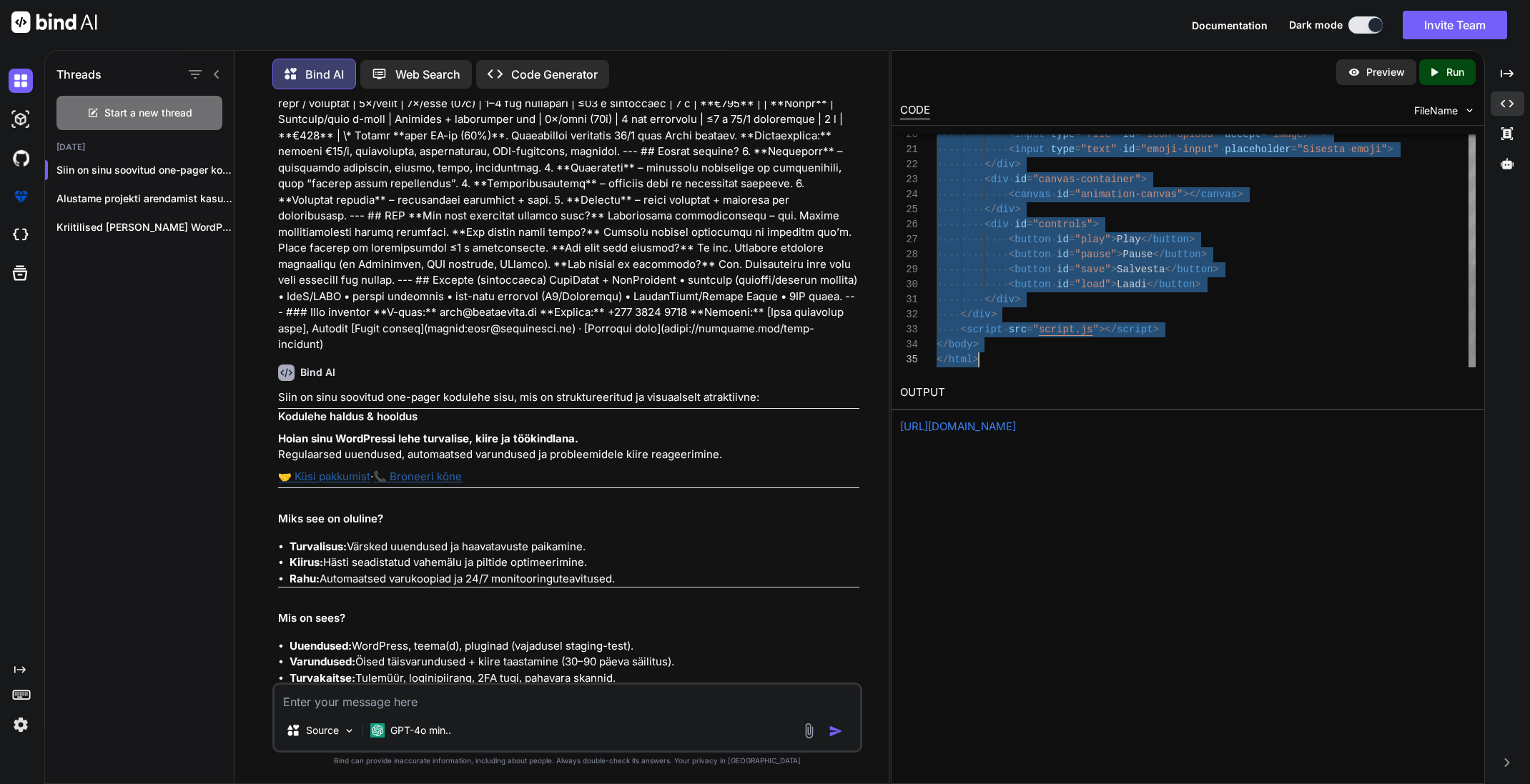
drag, startPoint x: 938, startPoint y: 141, endPoint x: 1032, endPoint y: 378, distance: 255.0
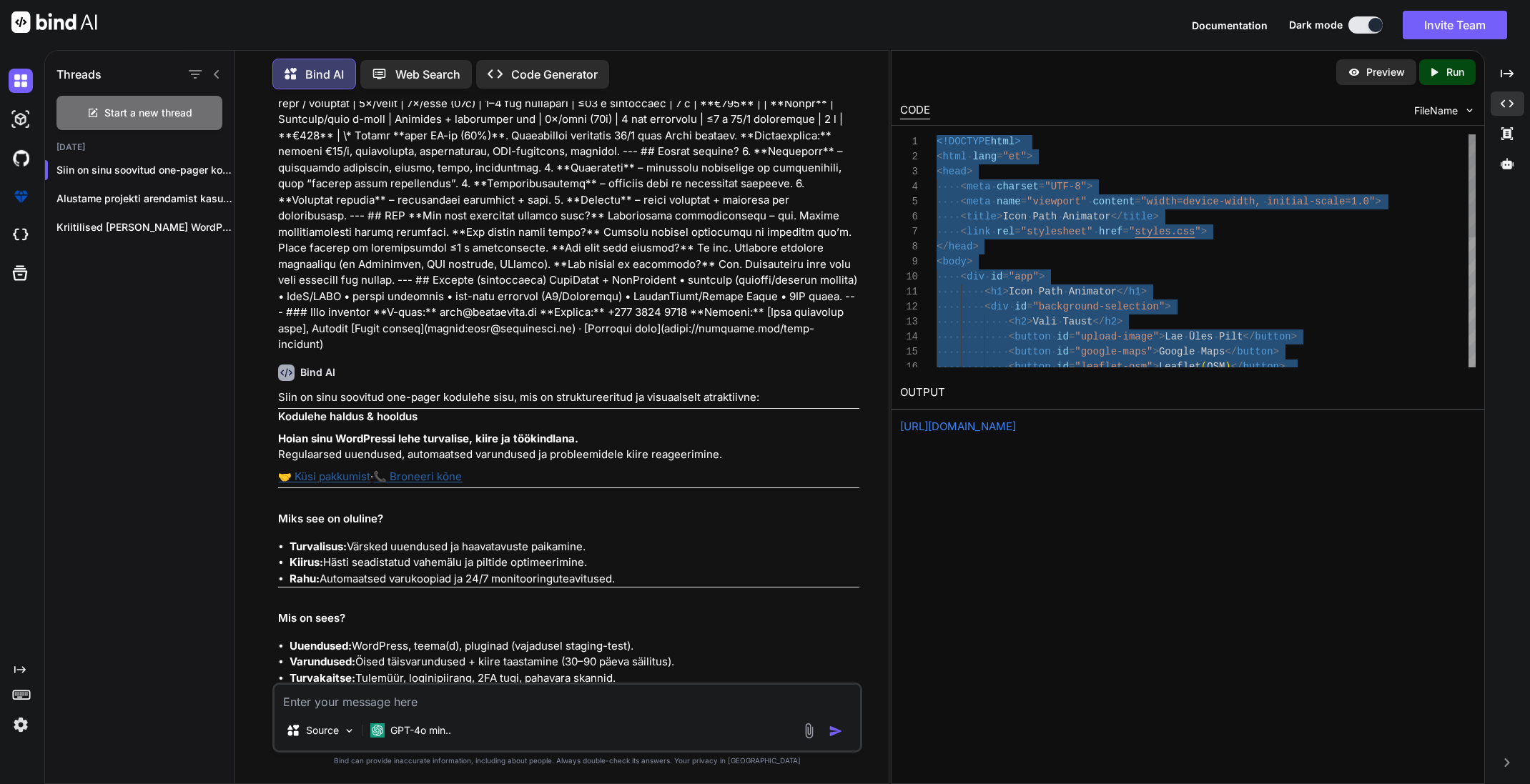
type textarea "<!DOCTYPE html> <html lang="et"> <head> <meta charset="UTF-8"> <meta name="view…"
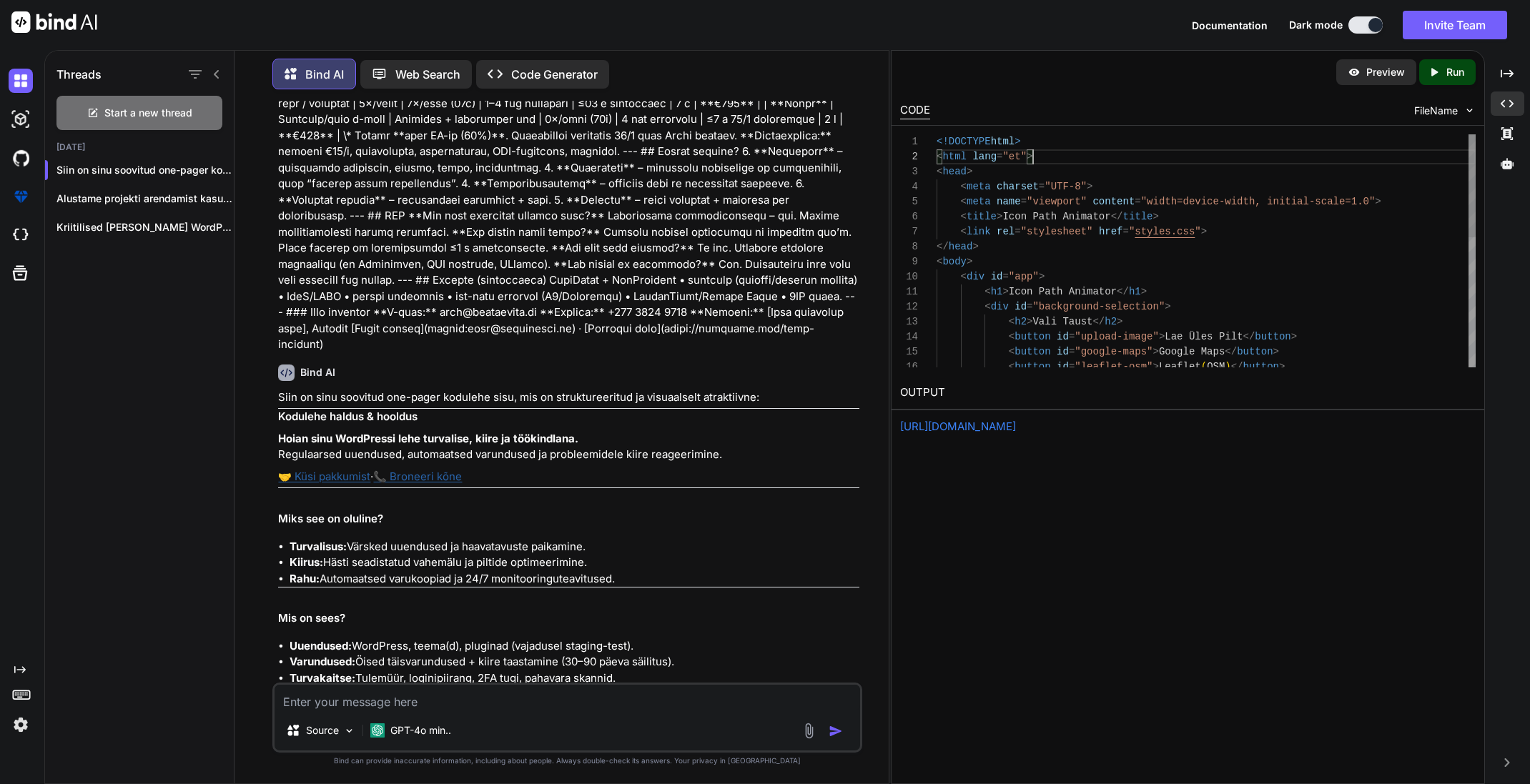
click at [1270, 161] on div "< html lang = "et" >" at bounding box center [1206, 157] width 539 height 15
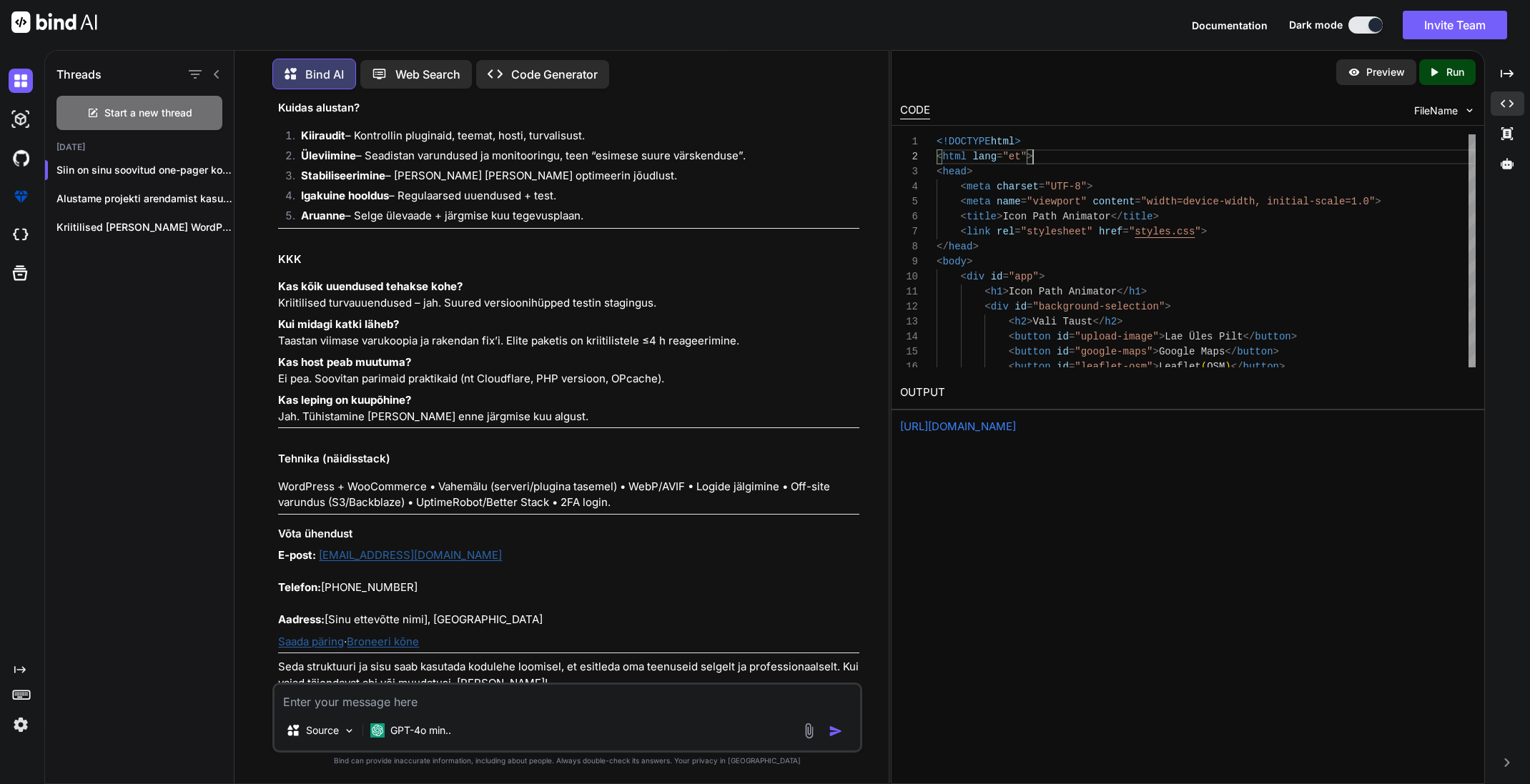
scroll to position [1301, 0]
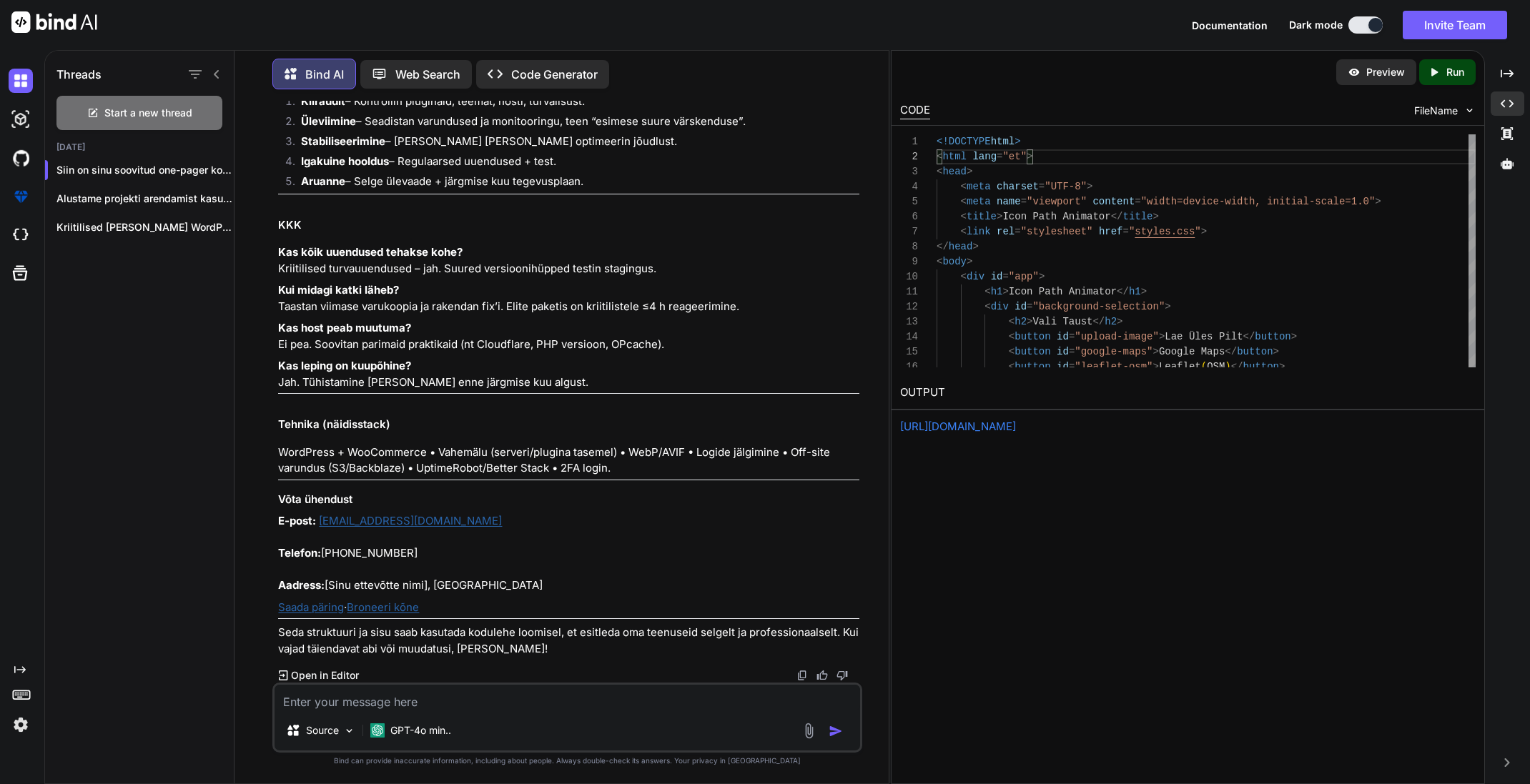
click at [402, 704] on textarea at bounding box center [567, 698] width 585 height 25
type textarea "x"
type textarea "g"
type textarea "x"
type textarea "ge"
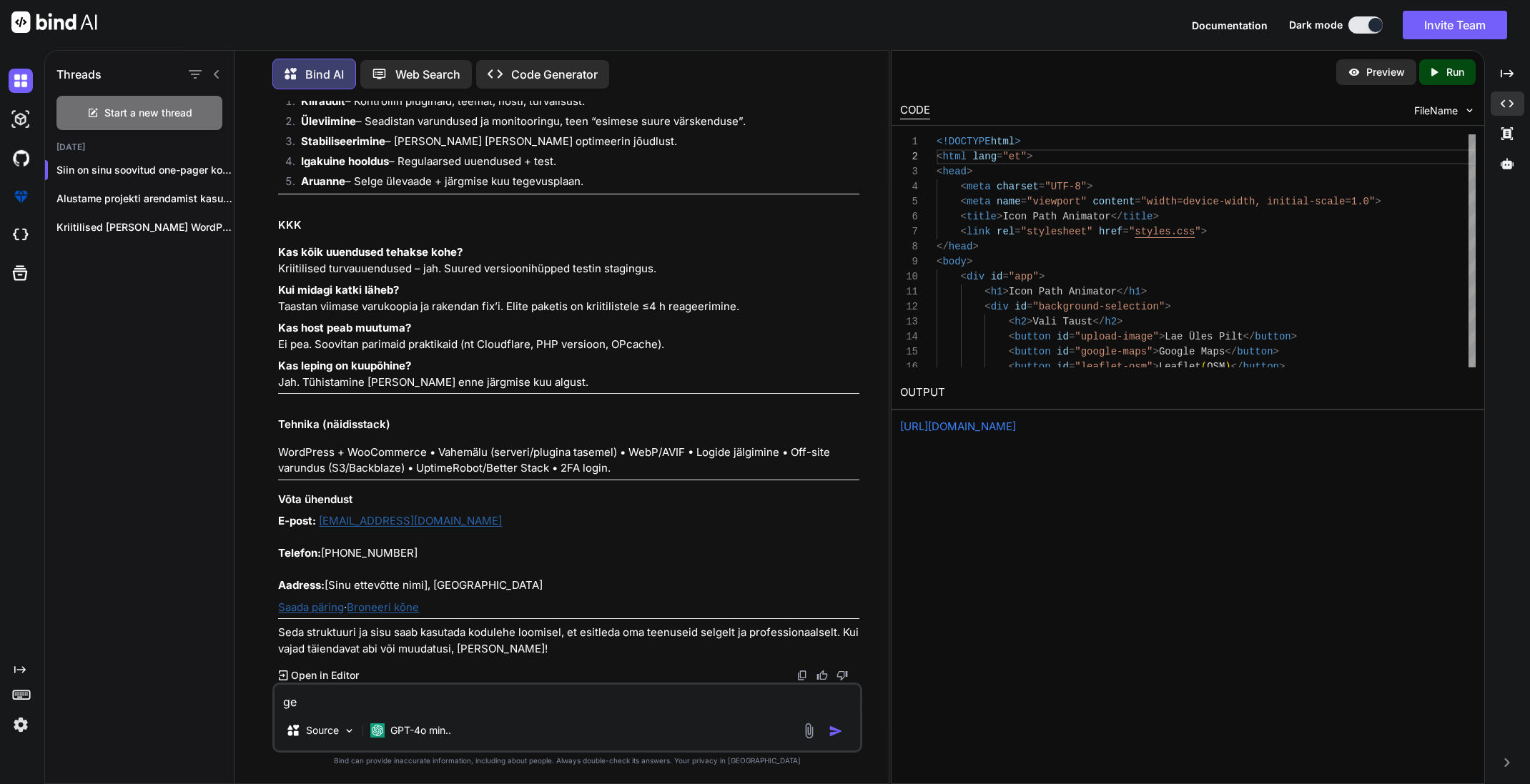
type textarea "x"
type textarea "gen"
type textarea "x"
type textarea "gene"
type textarea "x"
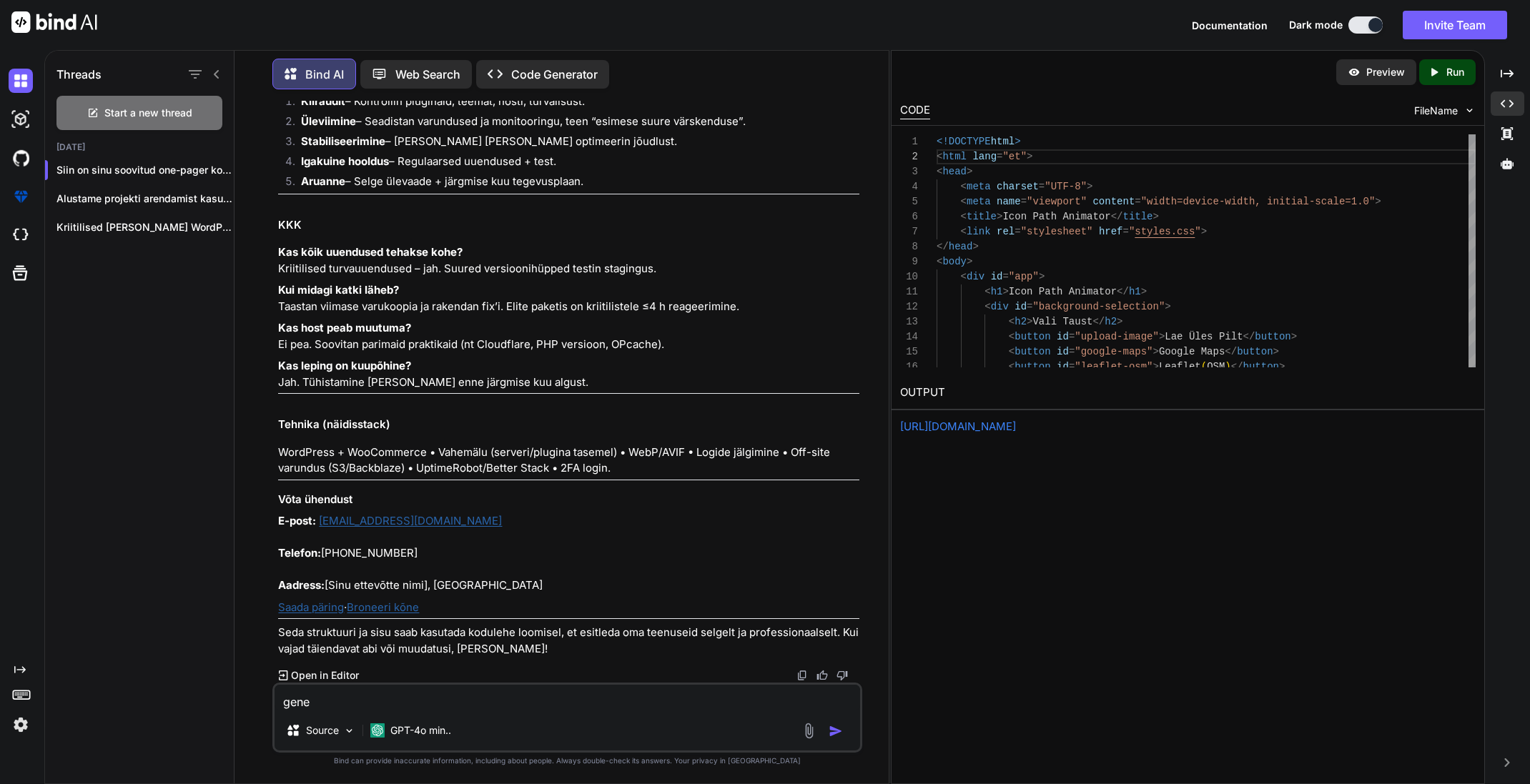
type textarea "gener"
type textarea "x"
type textarea "genere"
type textarea "x"
type textarea "generee"
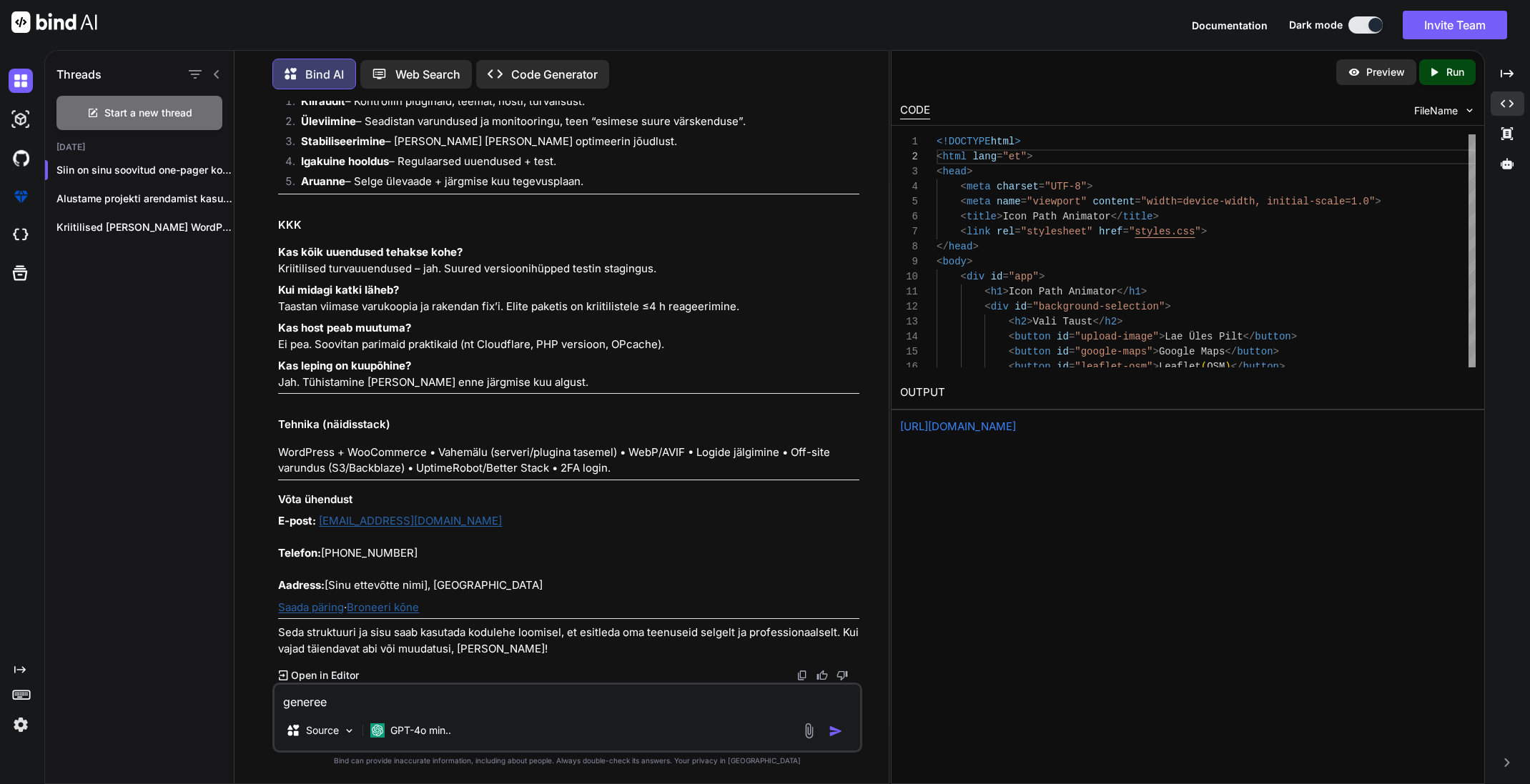
type textarea "x"
type textarea "genereer"
type textarea "x"
type textarea "genereeri"
type textarea "x"
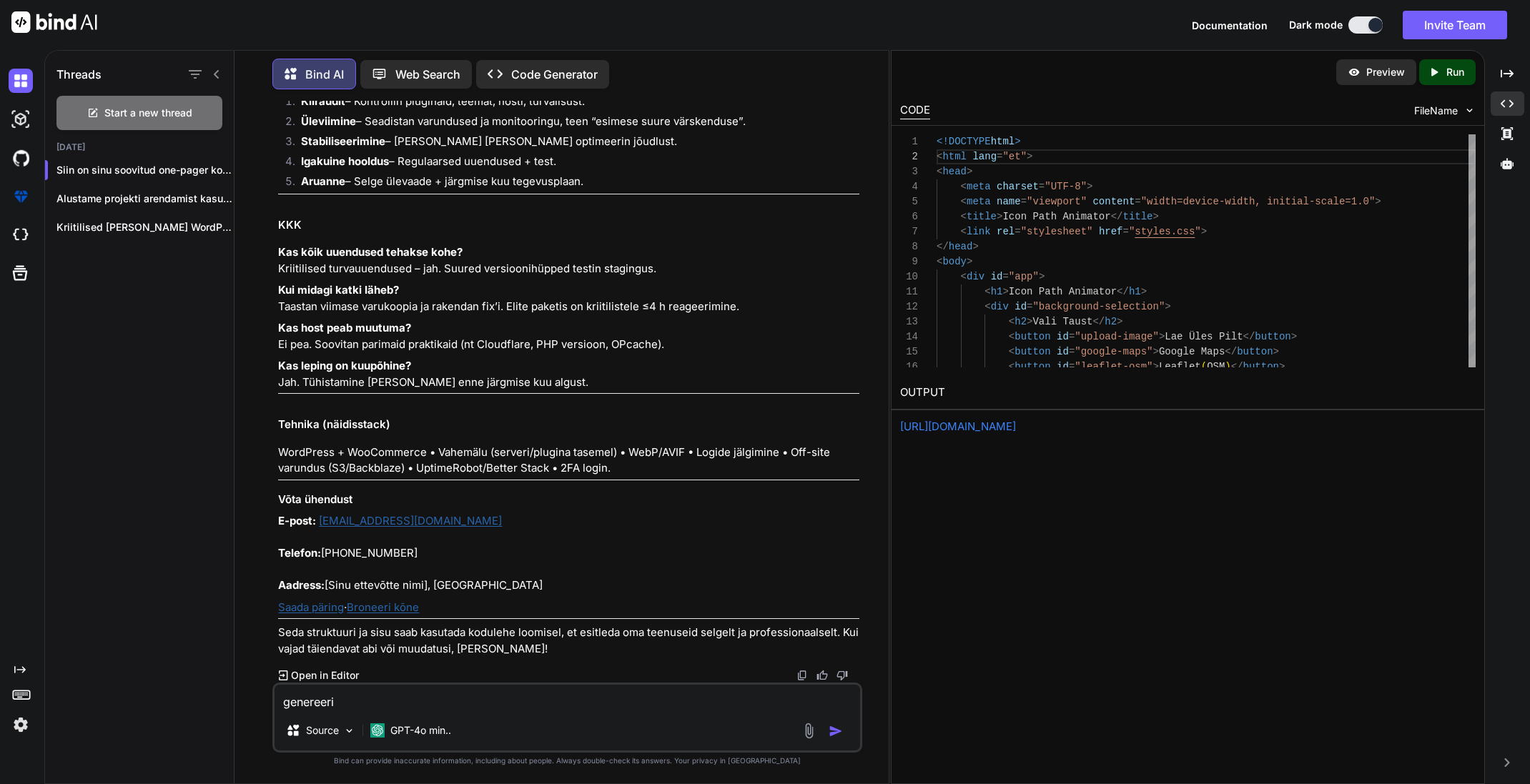
type textarea "genereeri"
type textarea "x"
type textarea "genereeri k"
type textarea "x"
type textarea "genereeri ko"
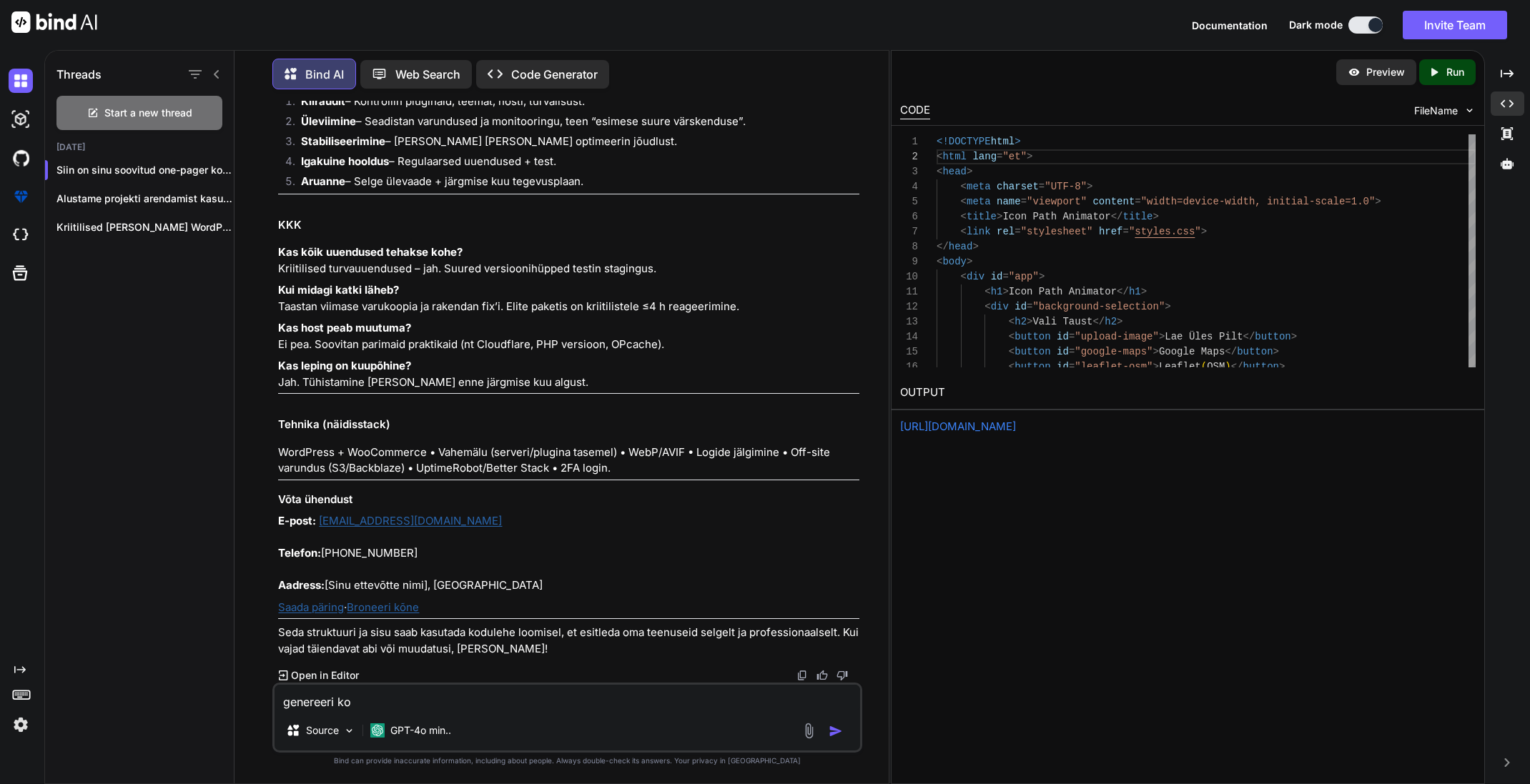
type textarea "x"
type textarea "genereeri koo"
type textarea "x"
type textarea "genereeri kood"
type textarea "x"
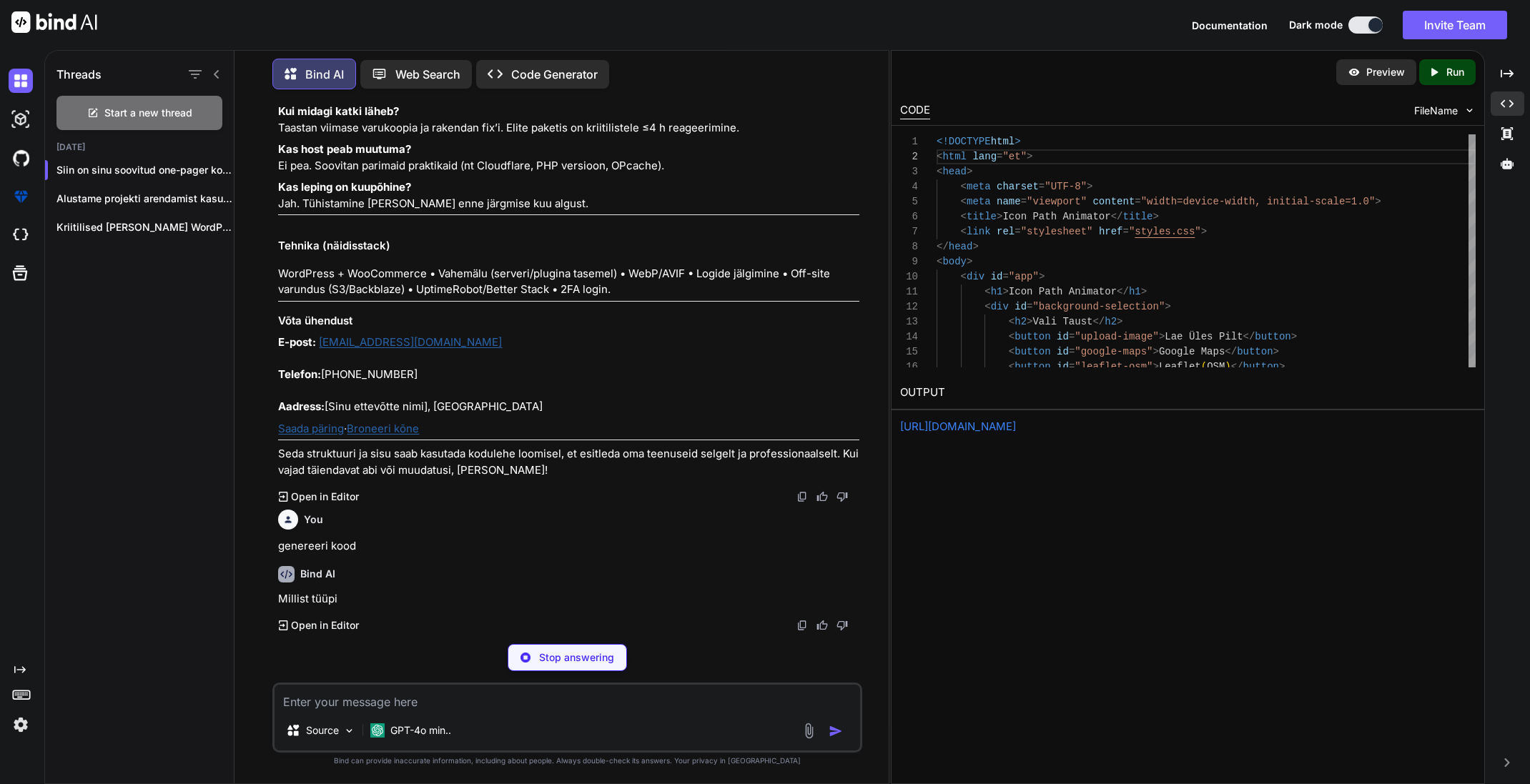
scroll to position [1438, 0]
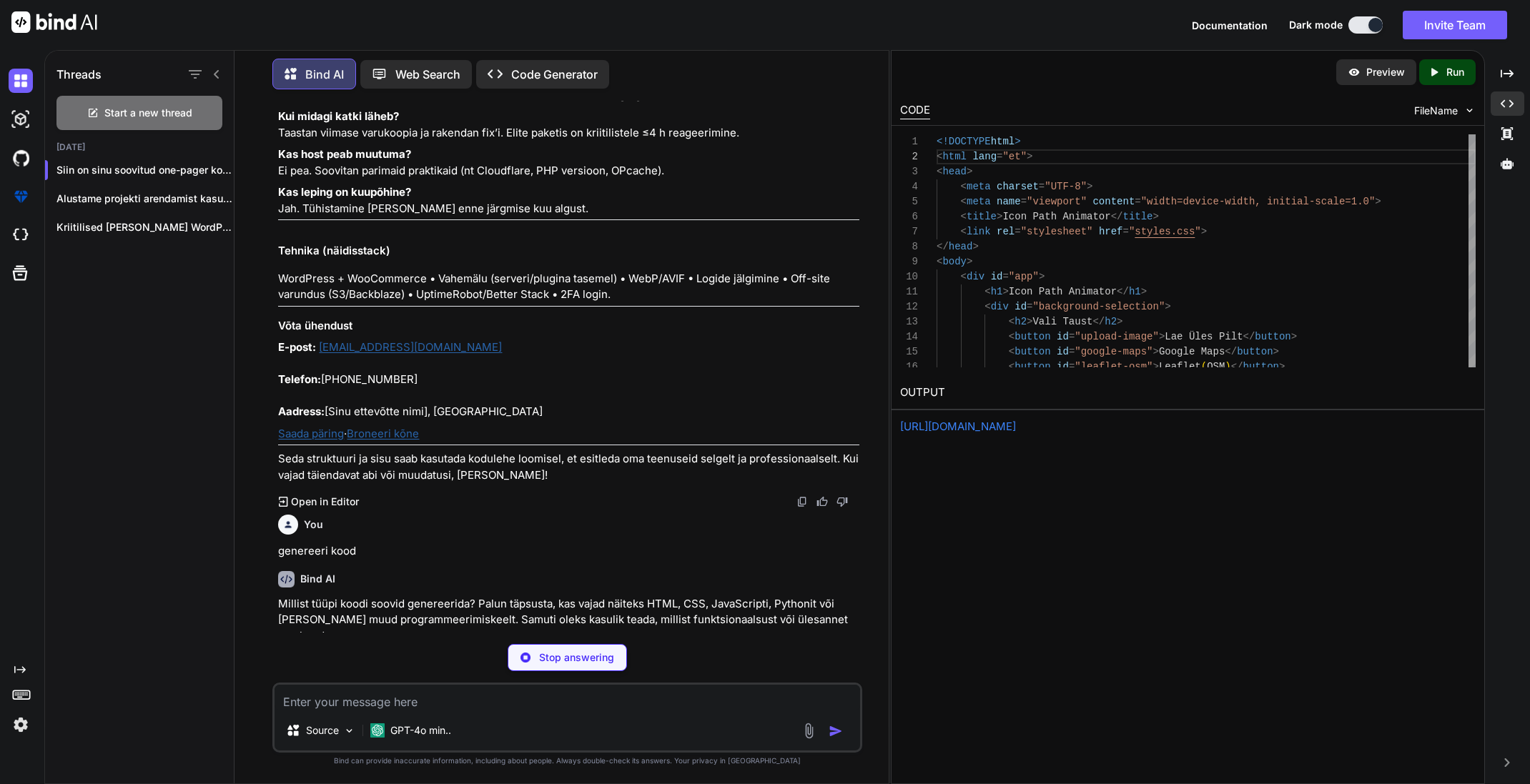
type textarea "x"
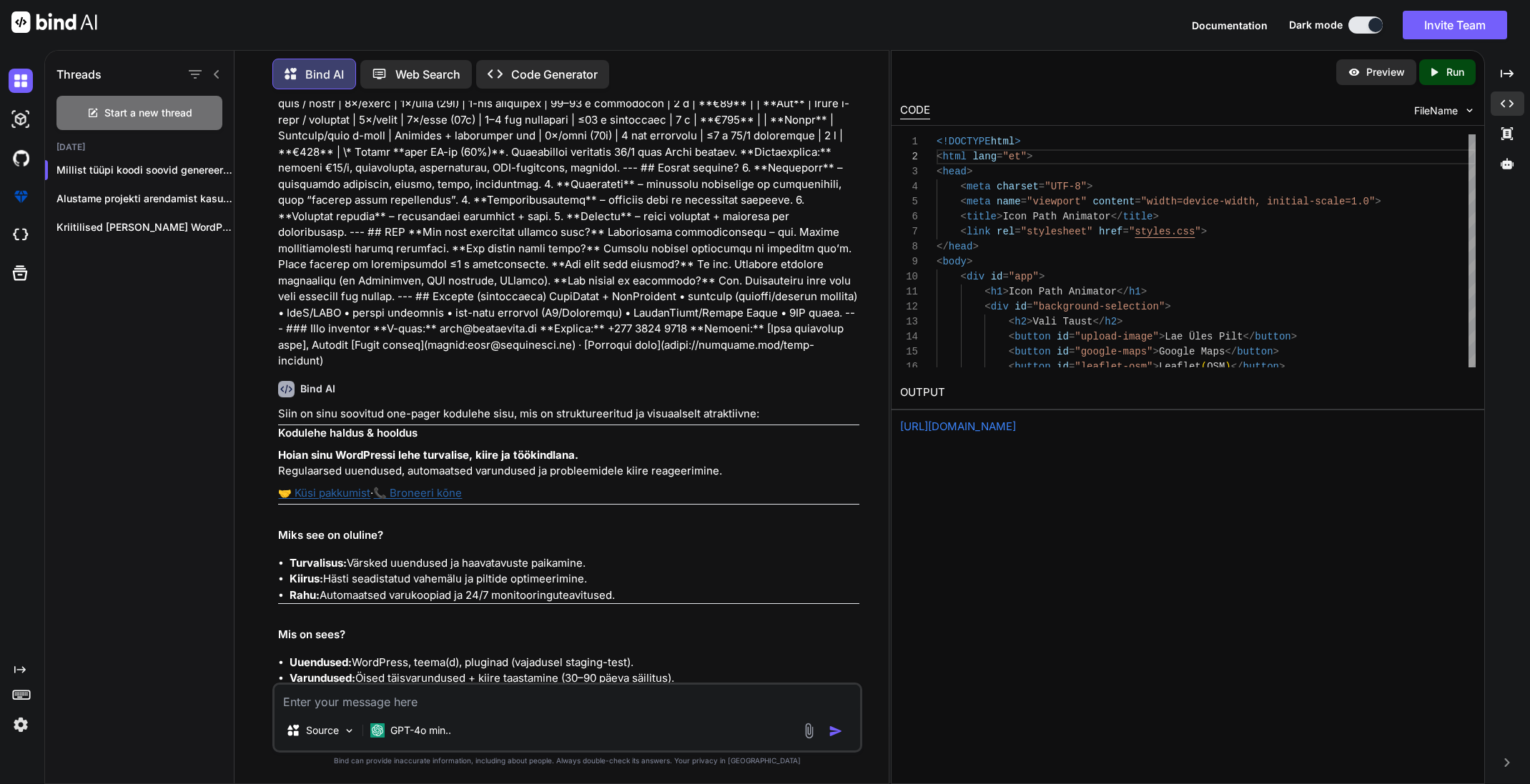
scroll to position [894, 0]
